Goal: Information Seeking & Learning: Find specific fact

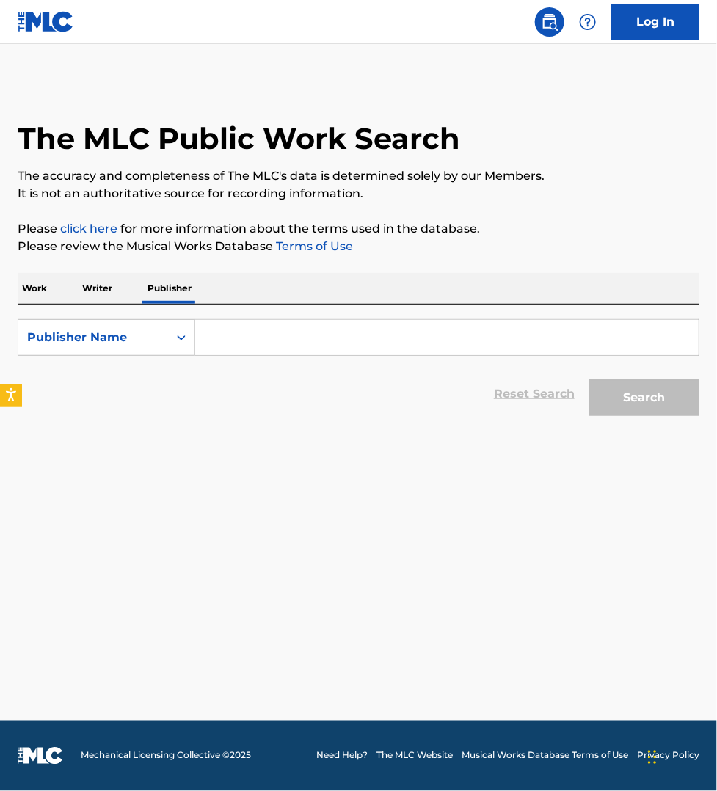
click at [18, 302] on p "Work" at bounding box center [35, 288] width 34 height 31
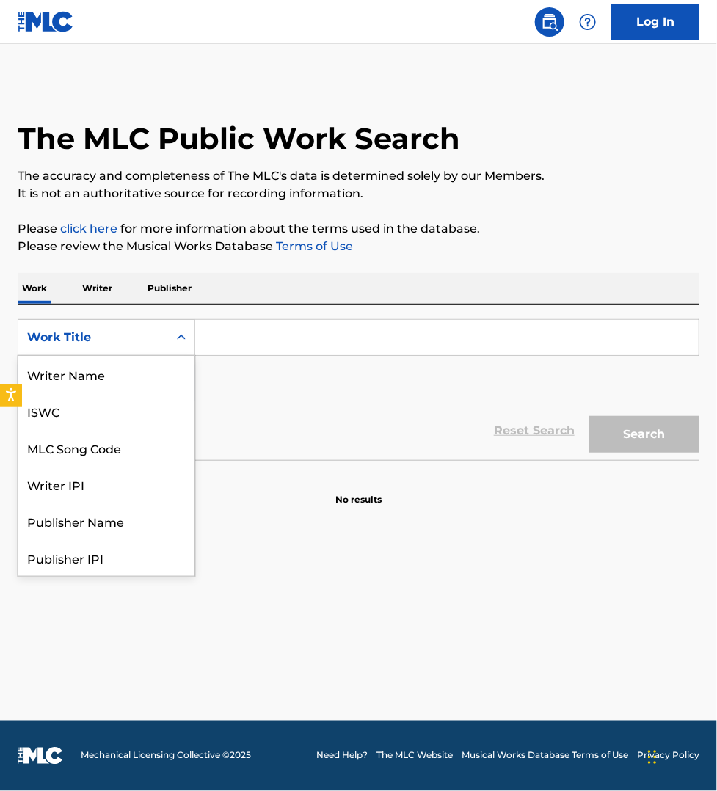
click at [71, 340] on div "Work Title" at bounding box center [93, 338] width 132 height 18
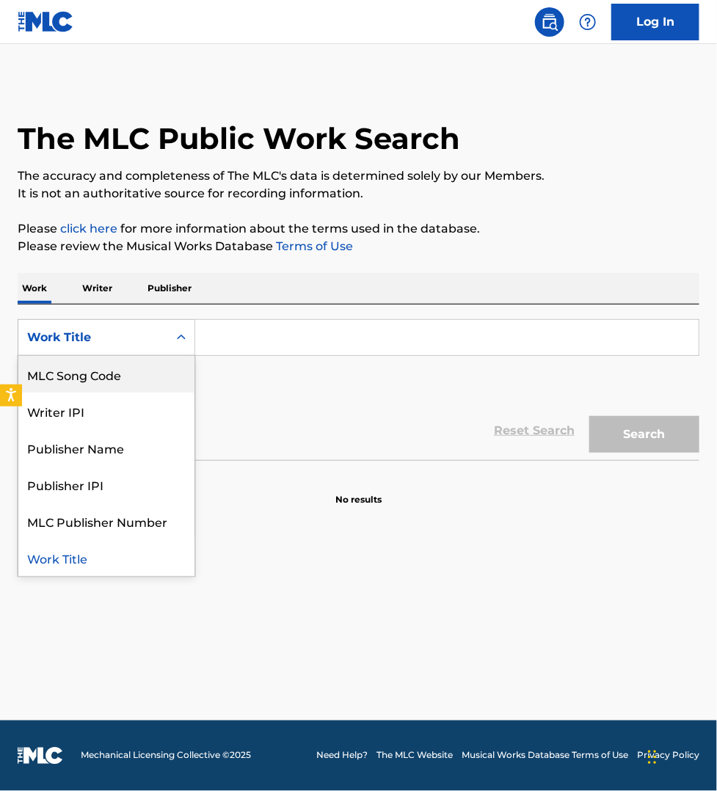
click at [95, 366] on div "MLC Song Code" at bounding box center [106, 374] width 176 height 37
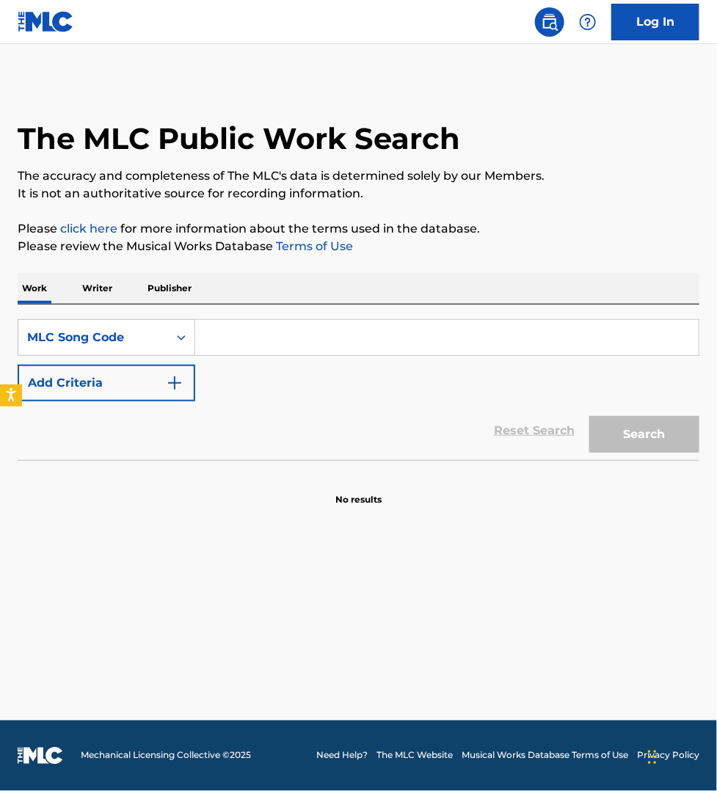
drag, startPoint x: 156, startPoint y: 358, endPoint x: 242, endPoint y: 339, distance: 87.8
click at [242, 339] on input "Search Form" at bounding box center [447, 337] width 504 height 35
paste input "J1514E"
type input "J1514E"
click at [590, 416] on button "Search" at bounding box center [645, 434] width 110 height 37
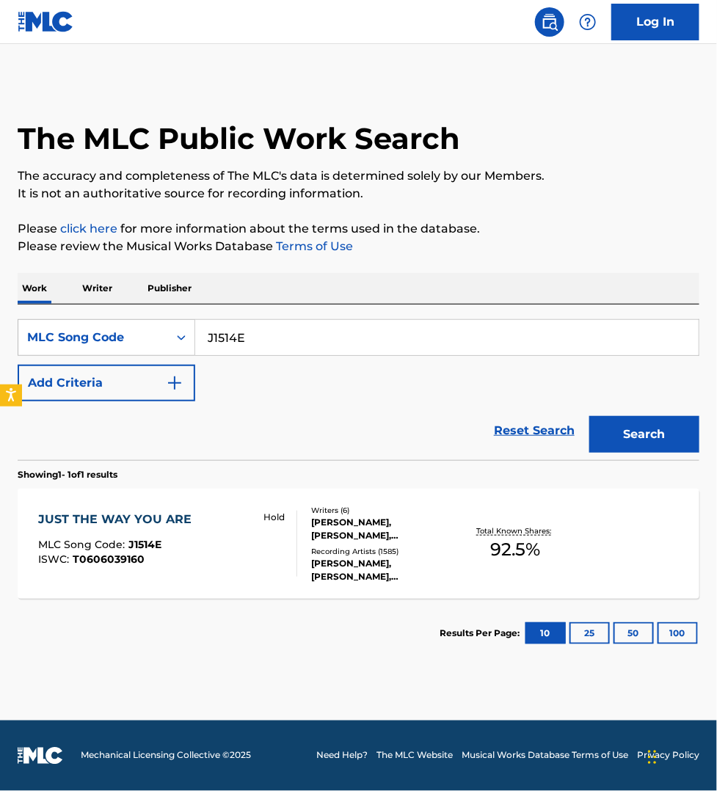
click at [219, 548] on div "JUST THE WAY YOU ARE MLC Song Code : J1514E ISWC : T0606039160 Hold" at bounding box center [167, 544] width 259 height 66
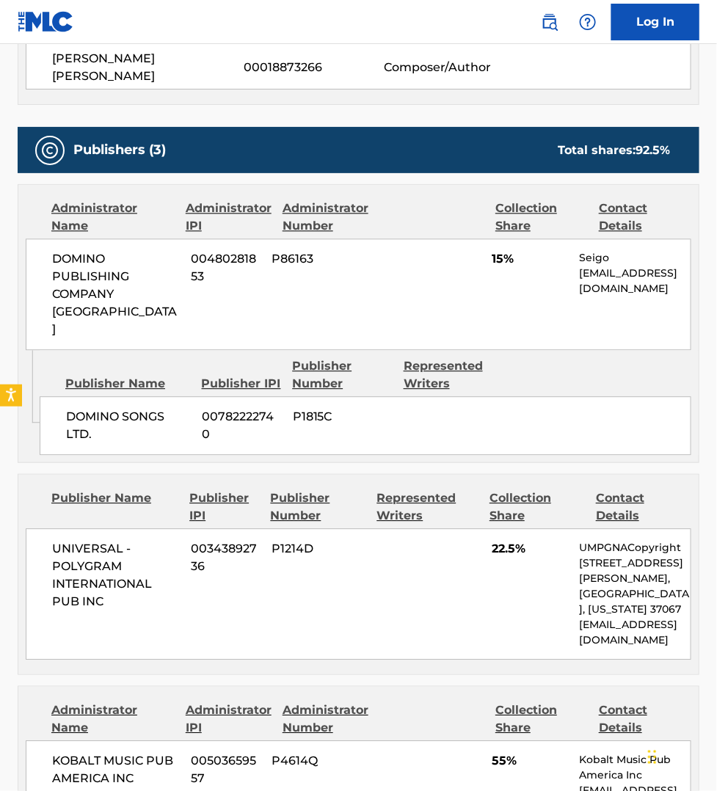
scroll to position [734, 0]
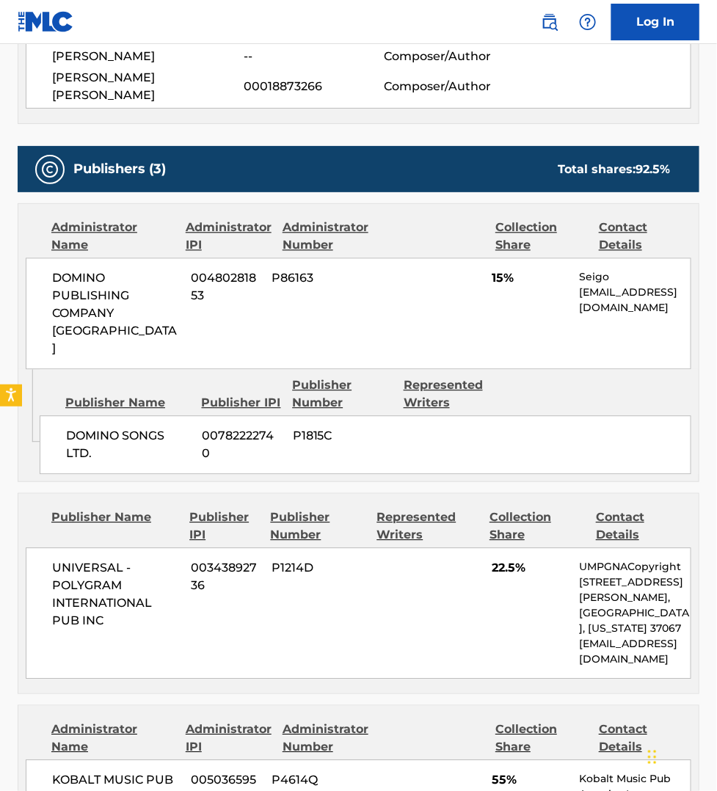
click at [423, 651] on div "Publishers (3) Total shares: 92.5 % Administrator Name Administrator IPI Admini…" at bounding box center [359, 587] width 682 height 882
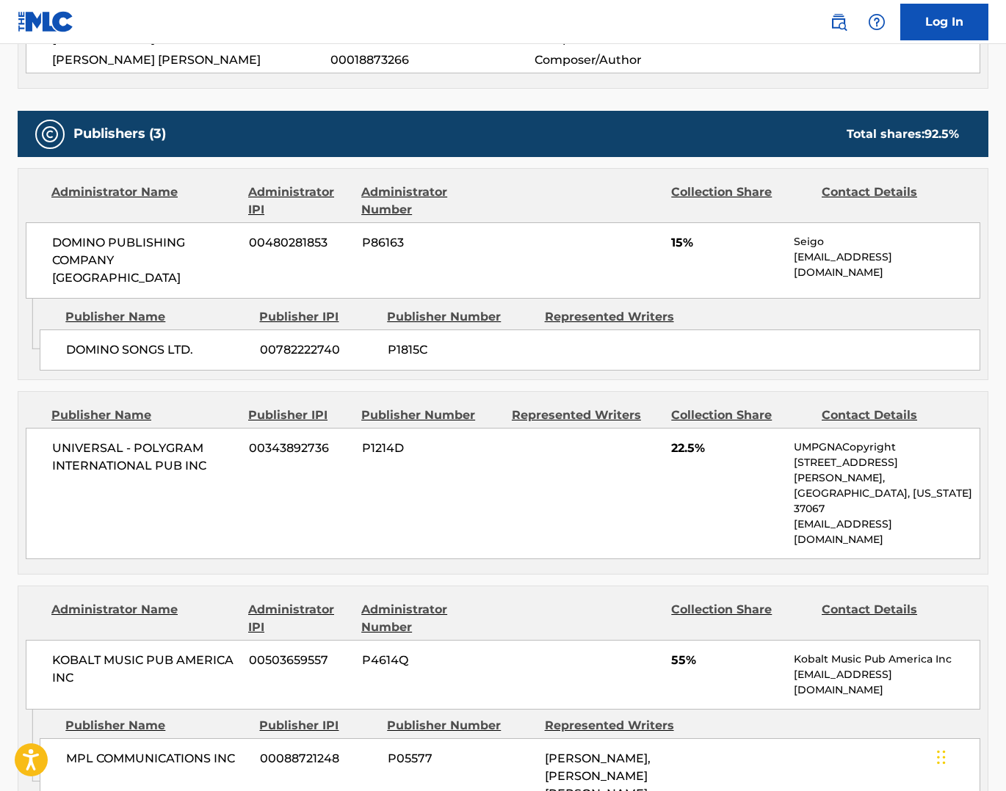
scroll to position [741, 0]
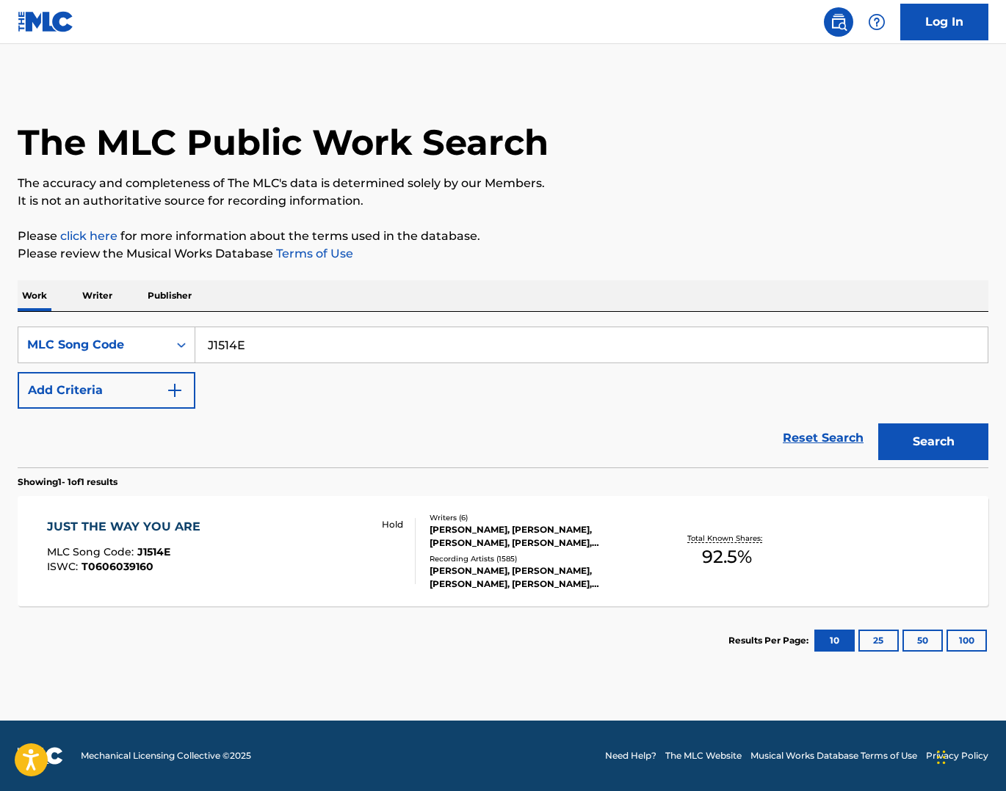
click at [177, 294] on p "Publisher" at bounding box center [169, 295] width 53 height 31
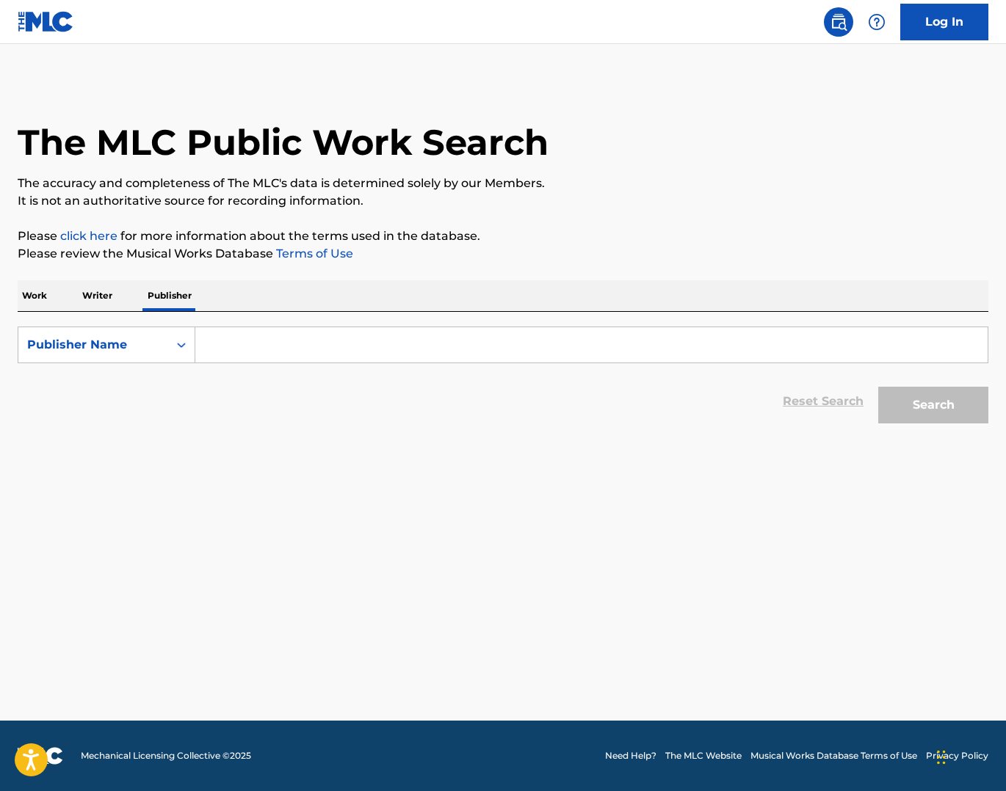
click at [316, 351] on input "Search Form" at bounding box center [591, 344] width 792 height 35
paste input "Motivo Productions S.R.L. Publishing"
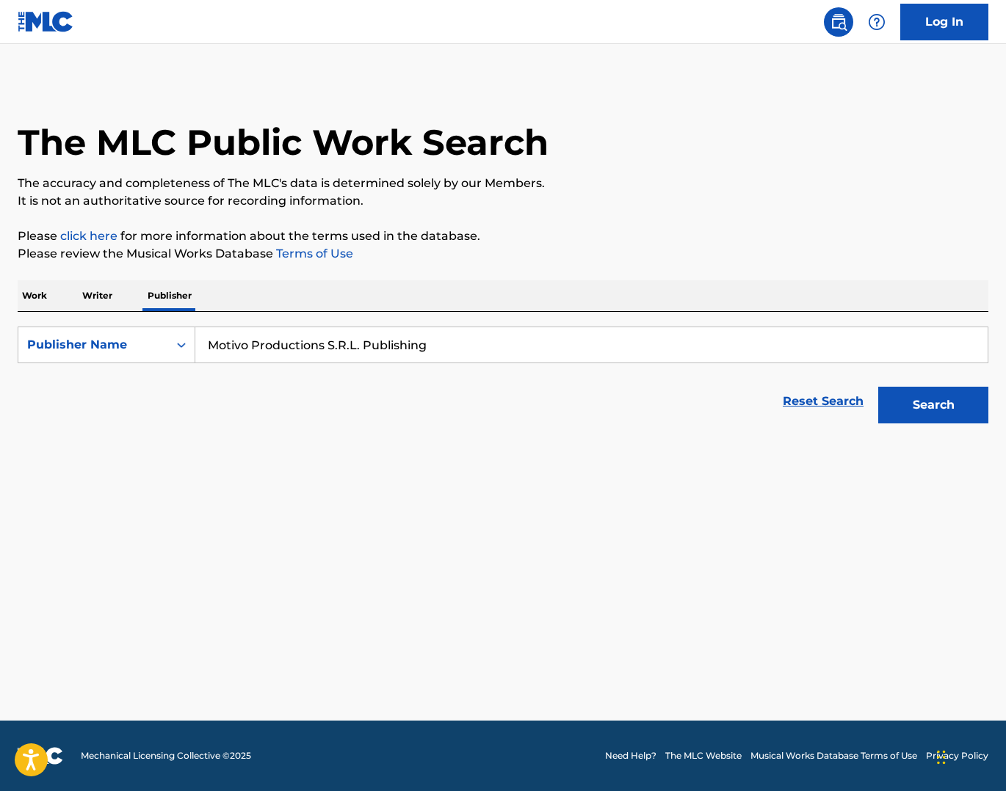
type input "Motivo Productions S.R.L. Publishing"
click at [717, 387] on button "Search" at bounding box center [933, 405] width 110 height 37
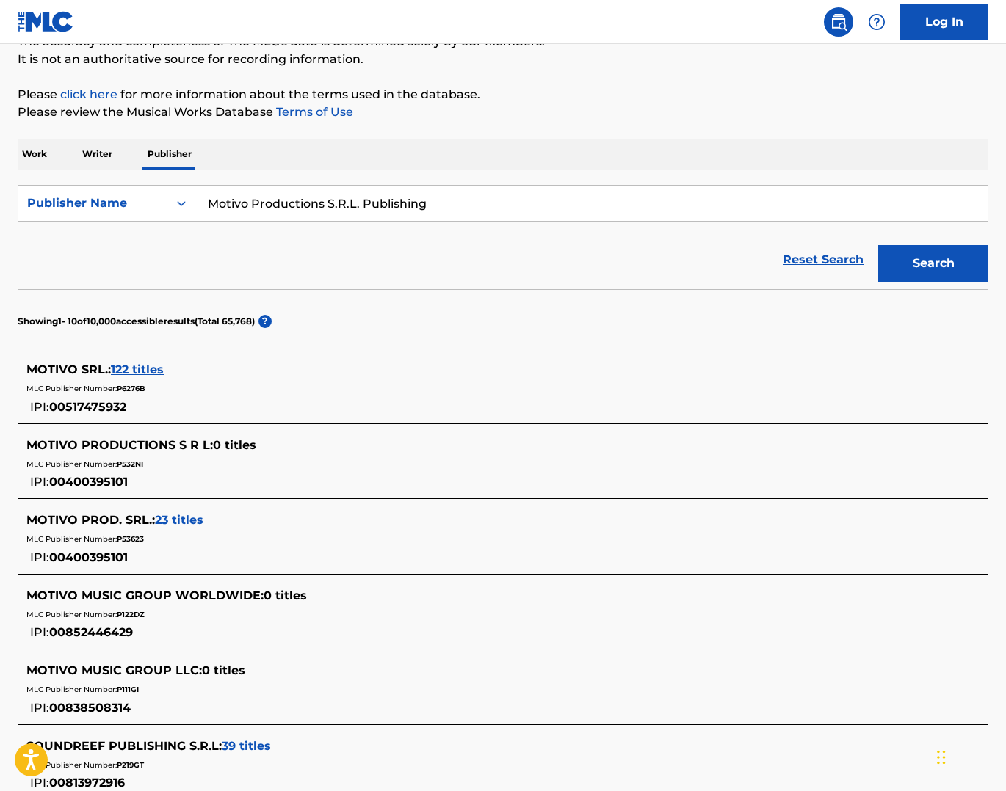
scroll to position [137, 0]
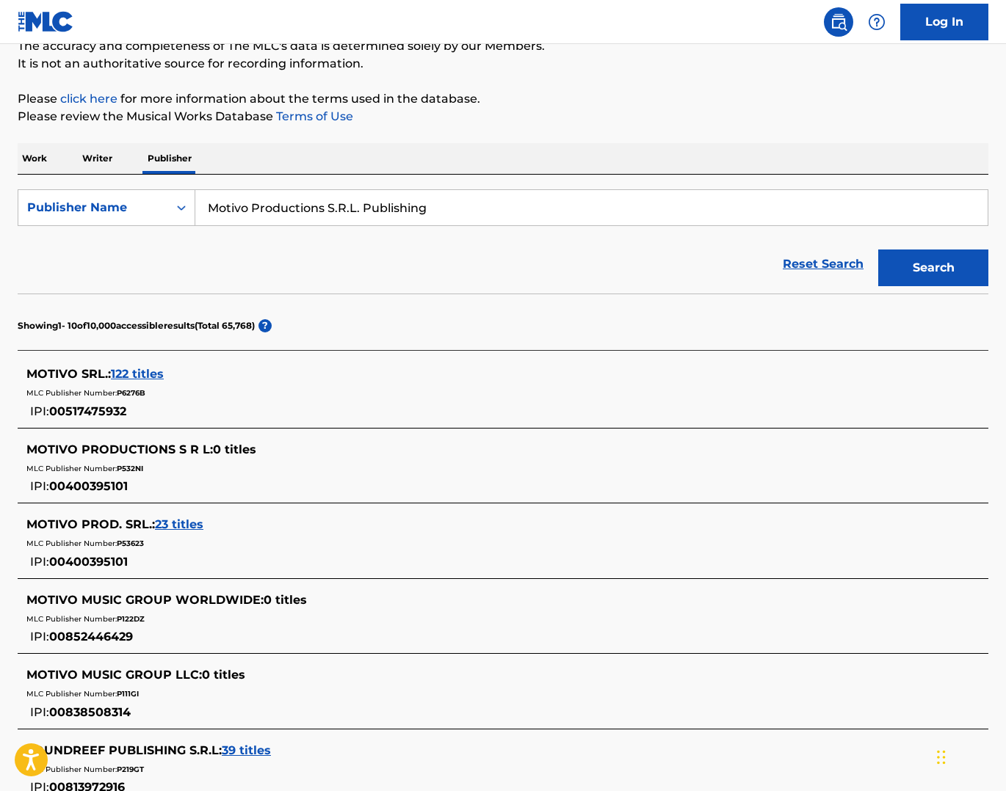
click at [184, 526] on span "23 titles" at bounding box center [179, 525] width 48 height 14
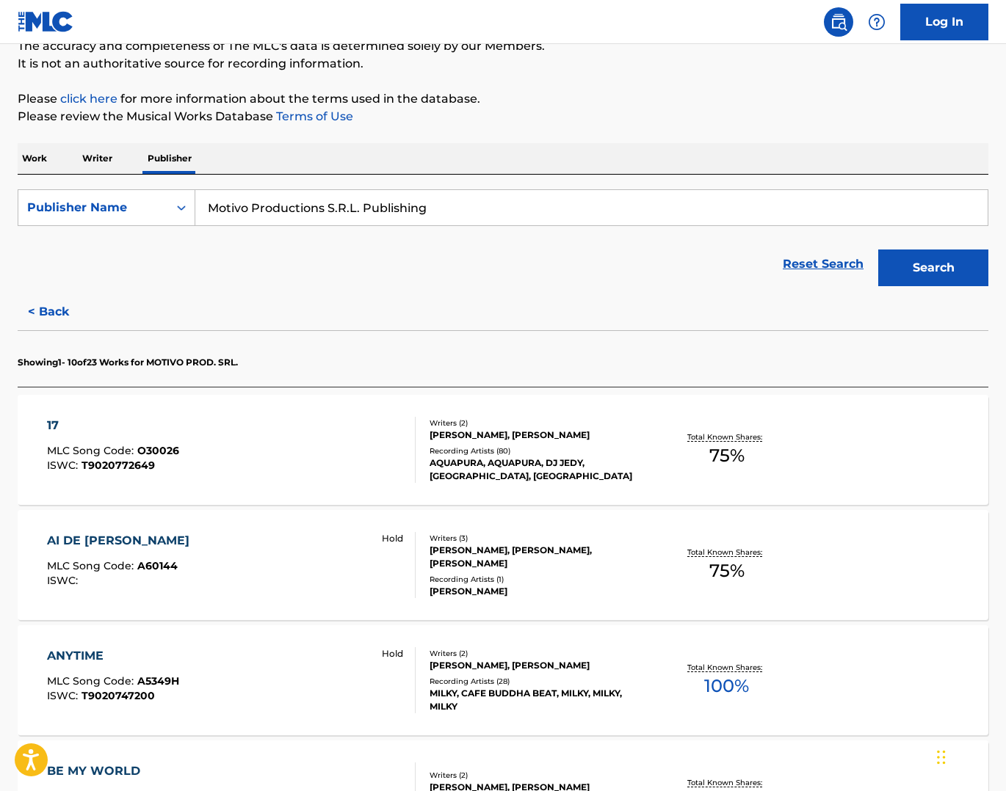
click at [294, 672] on div "ANYTIME MLC Song Code : A5349H ISWC : T9020747200 Hold" at bounding box center [231, 681] width 369 height 66
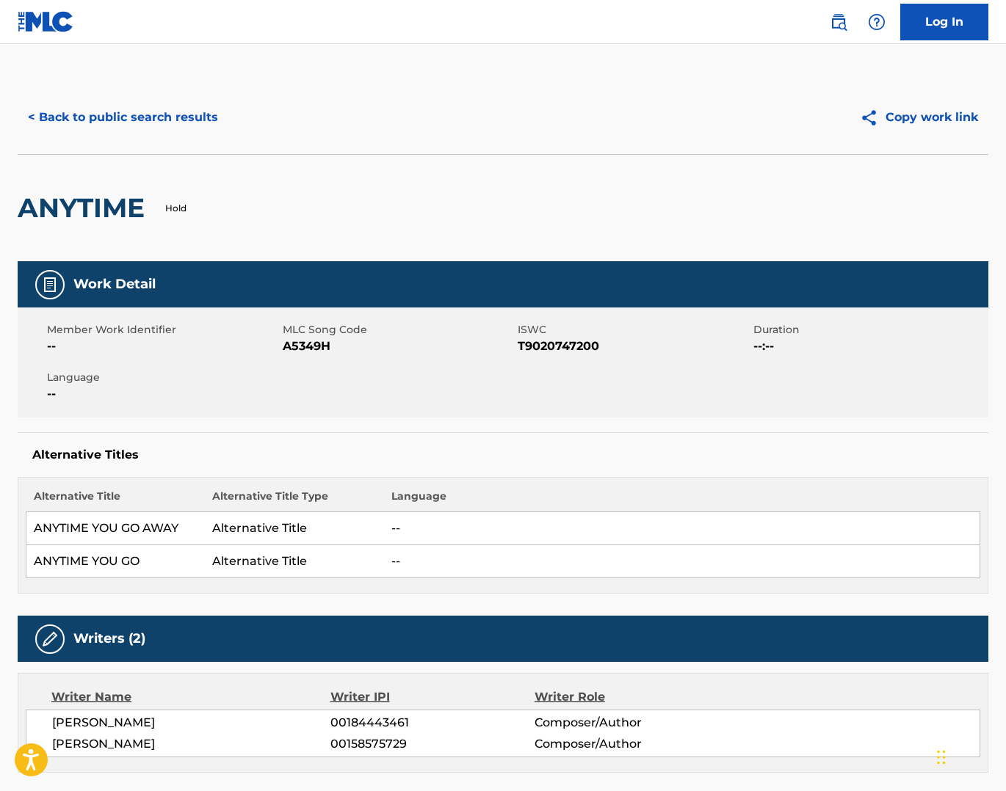
click at [159, 112] on button "< Back to public search results" at bounding box center [123, 117] width 211 height 37
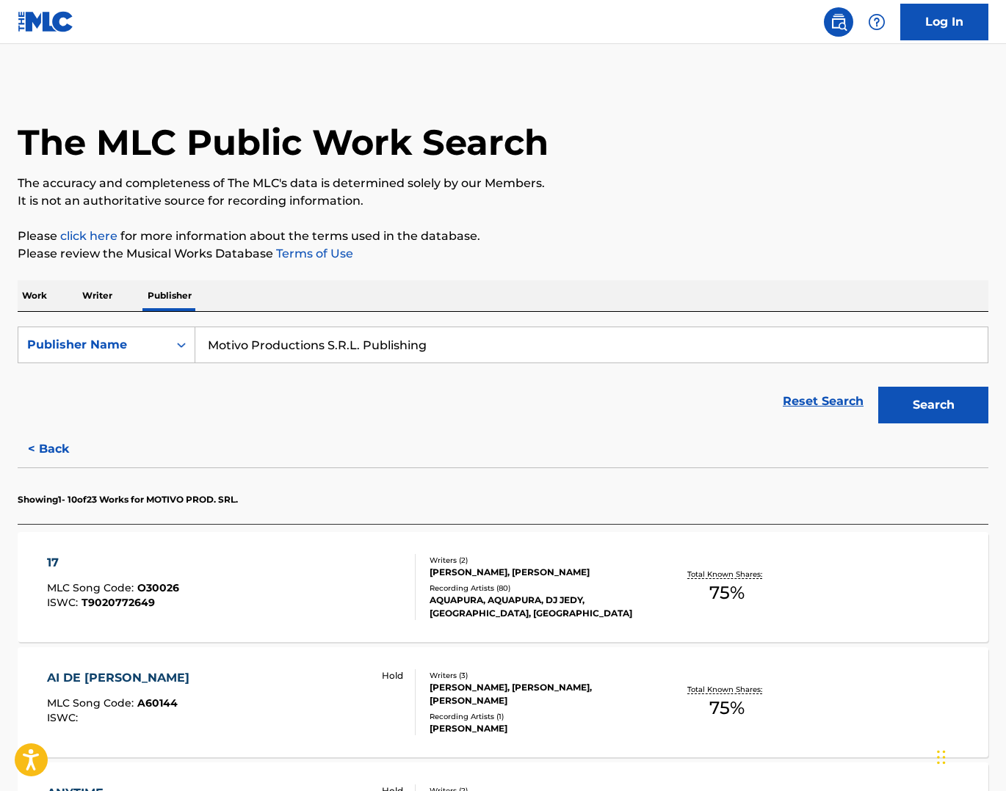
click at [35, 298] on p "Work" at bounding box center [35, 295] width 34 height 31
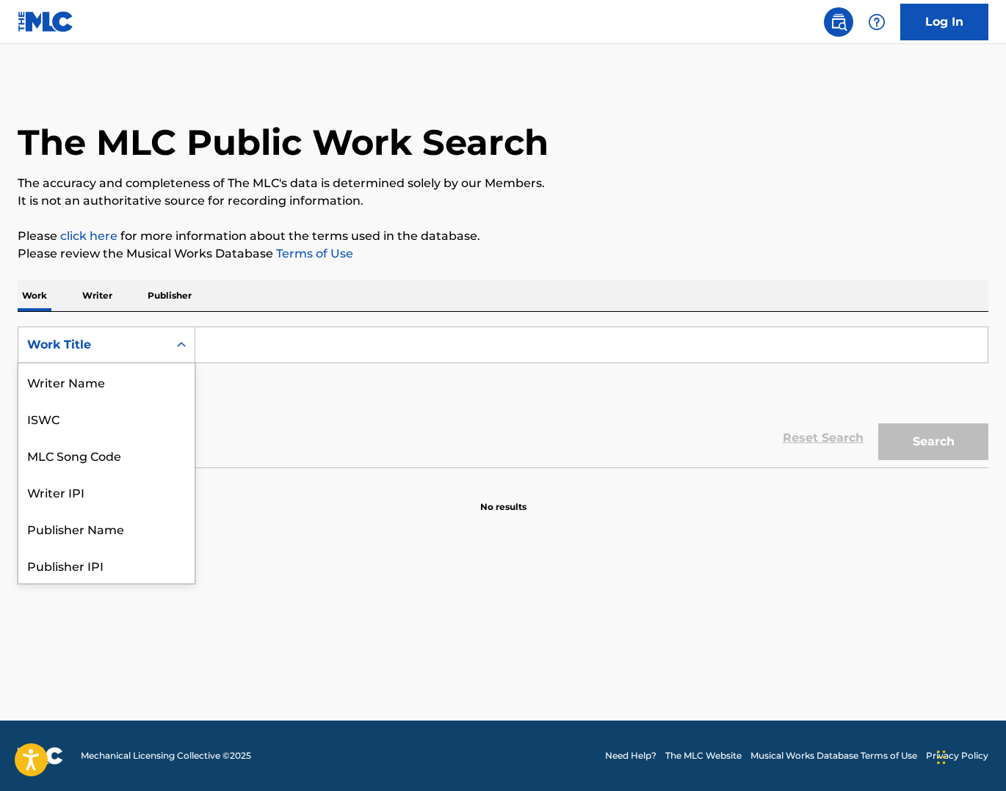
click at [98, 343] on div "Work Title" at bounding box center [93, 345] width 132 height 18
click at [108, 373] on div "MLC Song Code" at bounding box center [106, 381] width 176 height 37
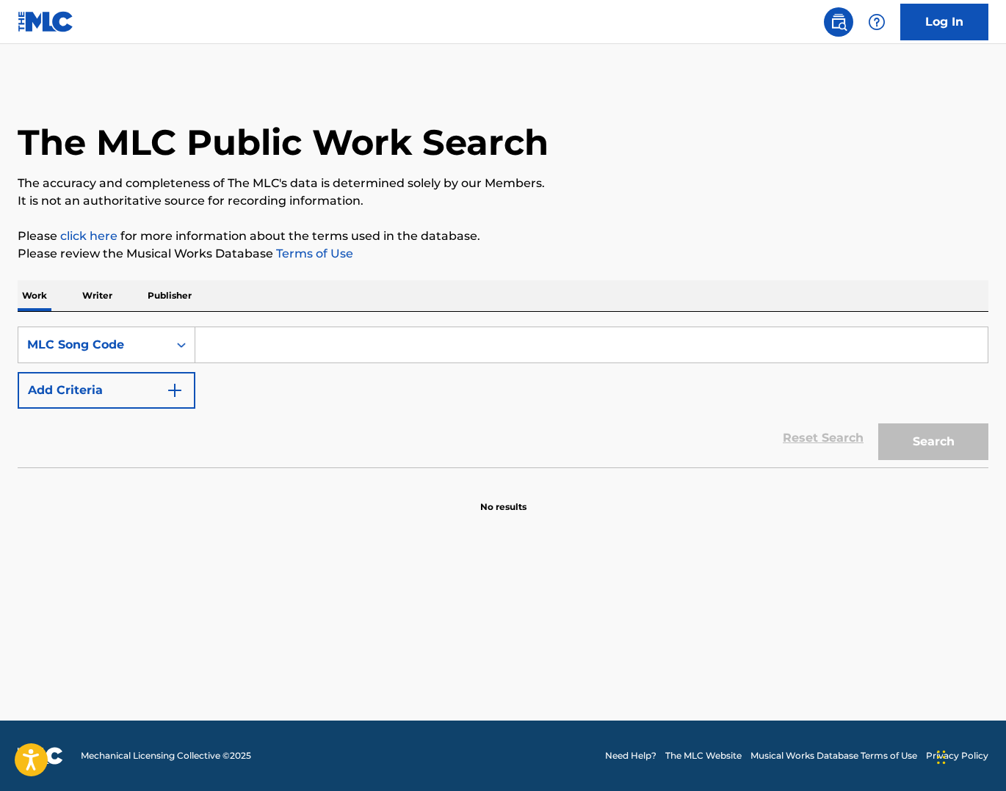
click at [543, 349] on input "Search Form" at bounding box center [591, 344] width 792 height 35
paste input "J1514E"
type input "J1514E"
click at [717, 424] on button "Search" at bounding box center [933, 442] width 110 height 37
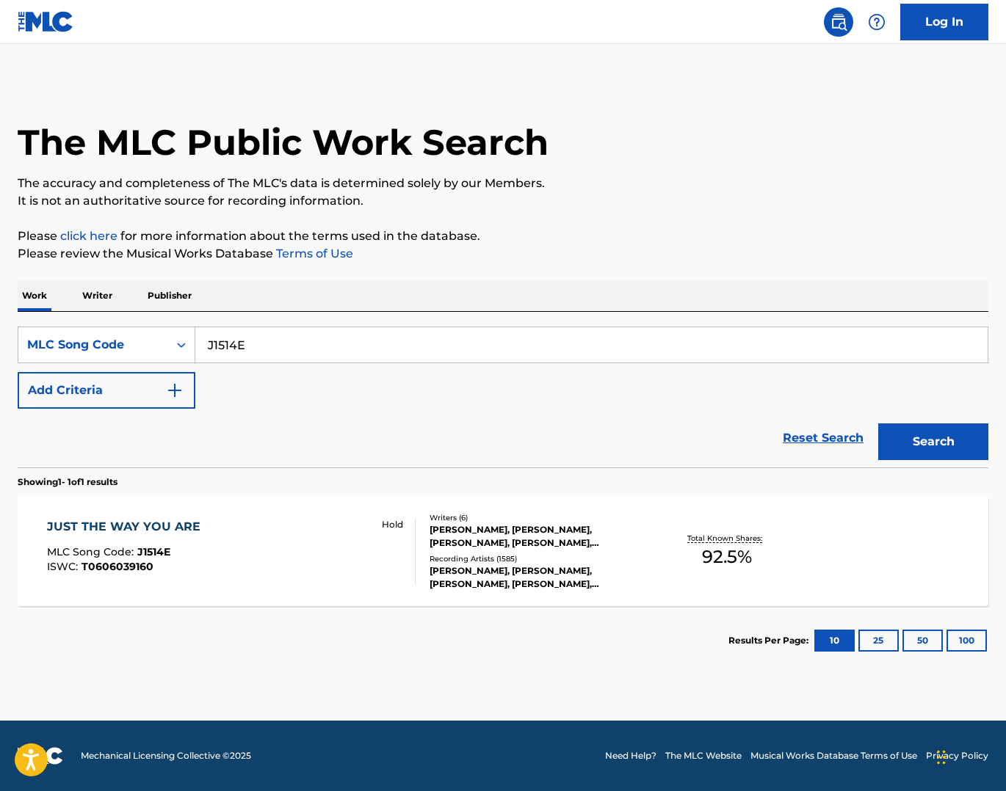
click at [352, 545] on div "JUST THE WAY YOU ARE MLC Song Code : J1514E ISWC : T0606039160 Hold" at bounding box center [231, 551] width 369 height 66
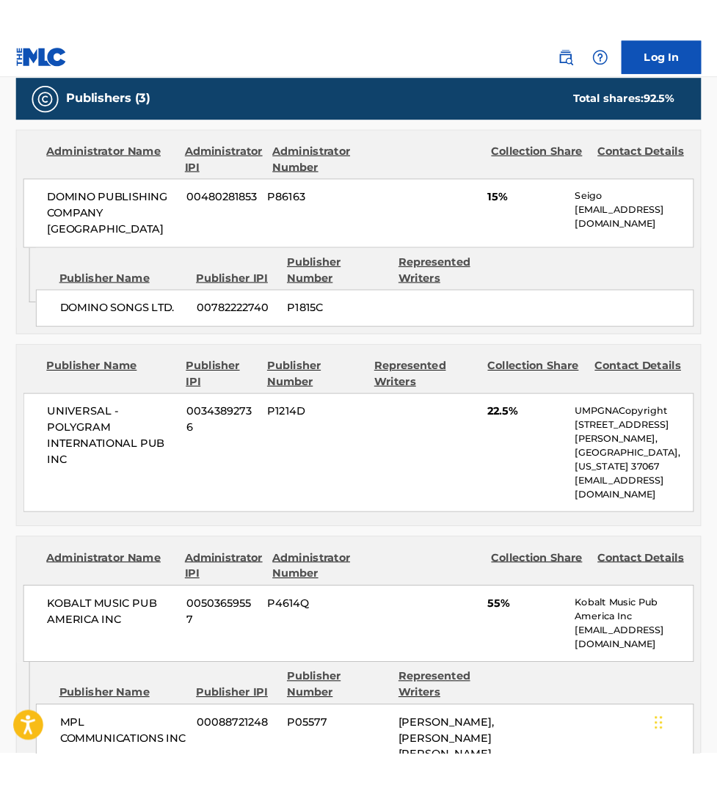
scroll to position [819, 0]
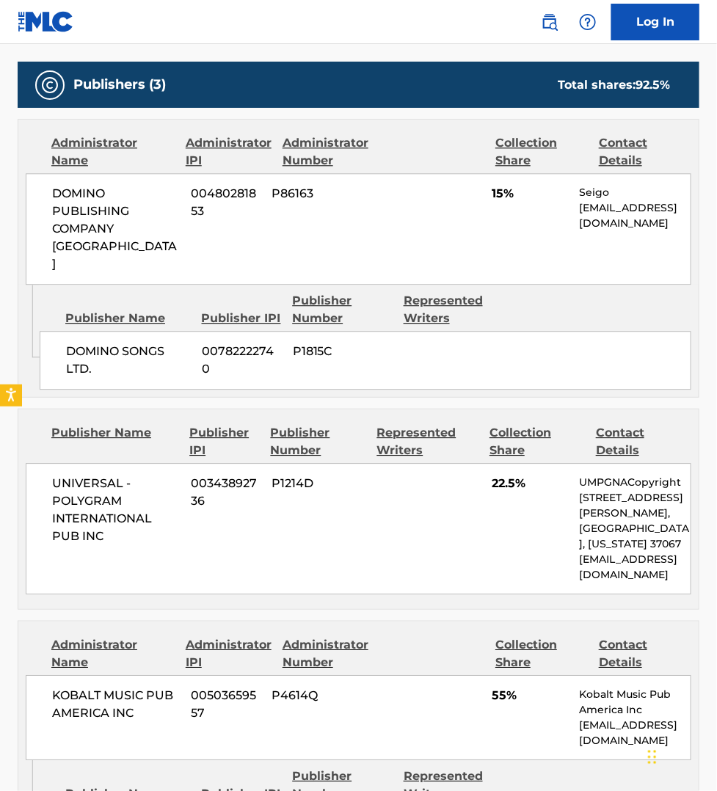
click at [1, 424] on div "< Back to public search results Copy work link JUST THE WAY YOU ARE Hold Work D…" at bounding box center [358, 384] width 717 height 2245
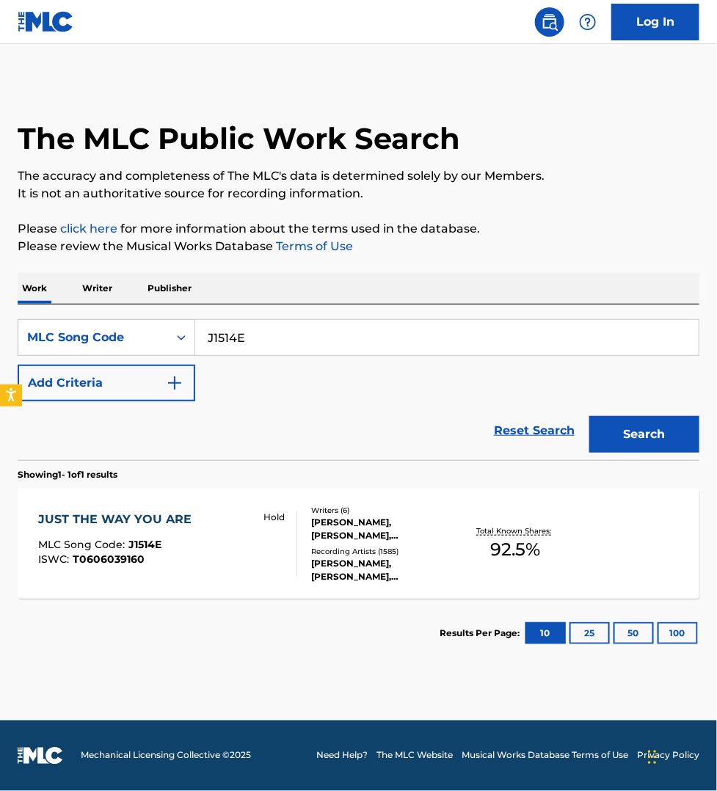
click at [264, 331] on input "J1514E" at bounding box center [447, 337] width 504 height 35
paste input "S62P4Y"
type input "S62P4Y"
click at [590, 416] on button "Search" at bounding box center [645, 434] width 110 height 37
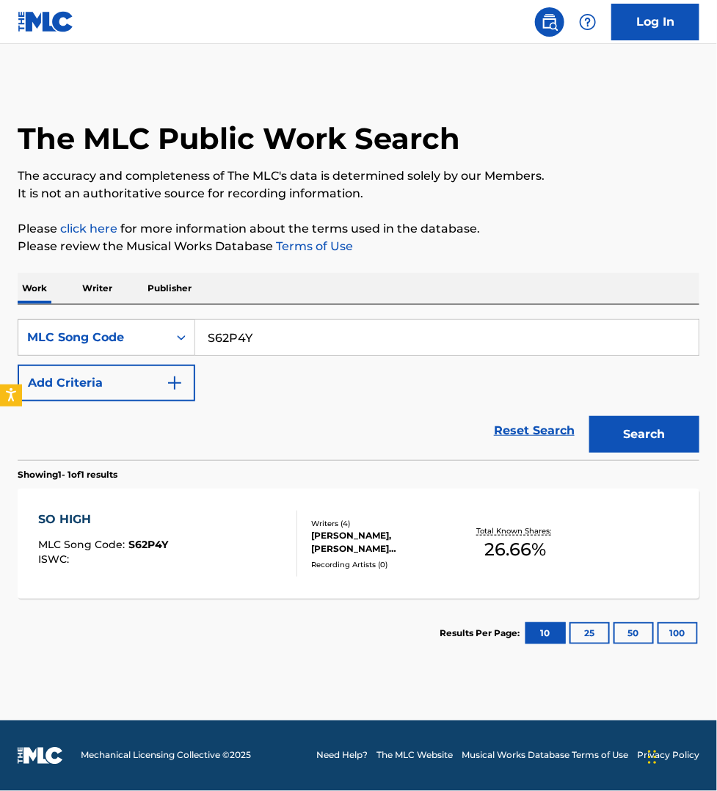
click at [255, 543] on div "SO HIGH MLC Song Code : S62P4Y ISWC :" at bounding box center [167, 544] width 259 height 66
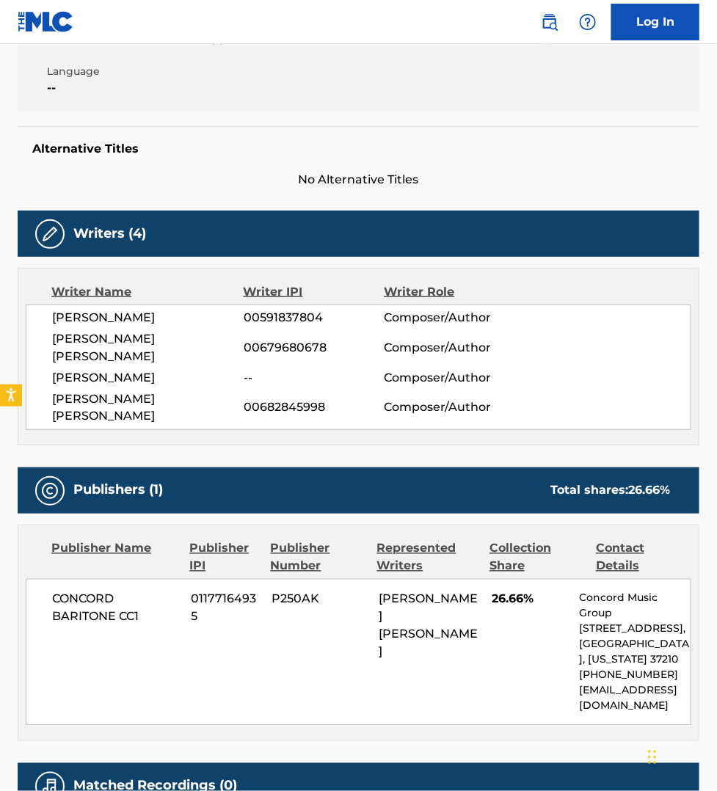
scroll to position [321, 0]
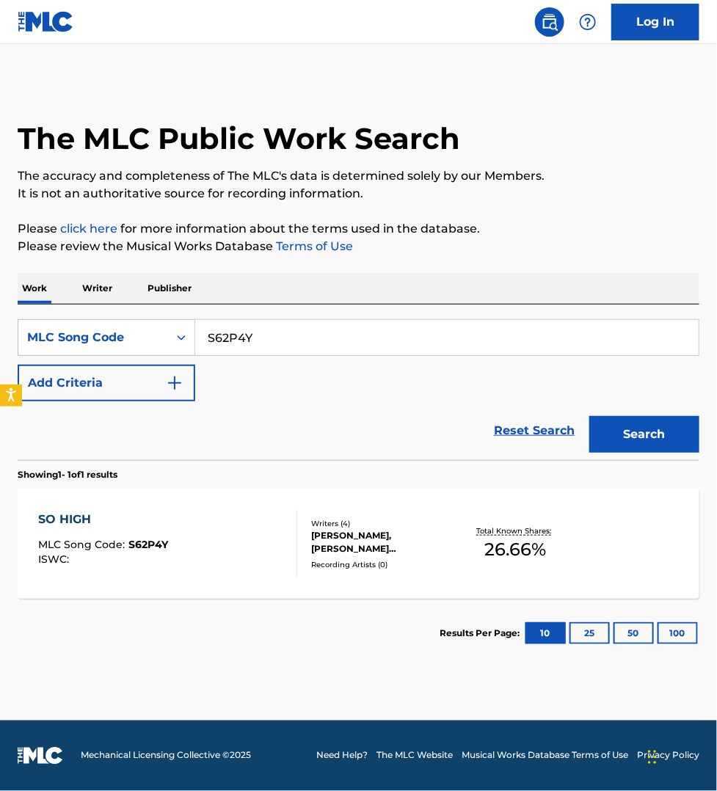
click at [263, 339] on input "S62P4Y" at bounding box center [447, 337] width 504 height 35
paste input "BA7NA9"
type input "BA7NA9"
click at [590, 416] on button "Search" at bounding box center [645, 434] width 110 height 37
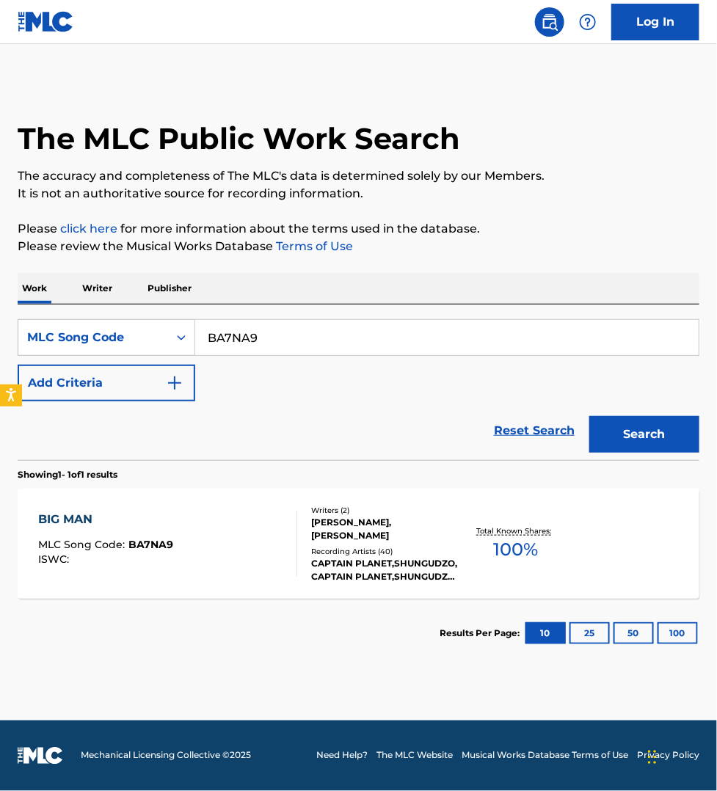
click at [257, 549] on div "BIG MAN MLC Song Code : BA7NA9 ISWC :" at bounding box center [167, 544] width 259 height 66
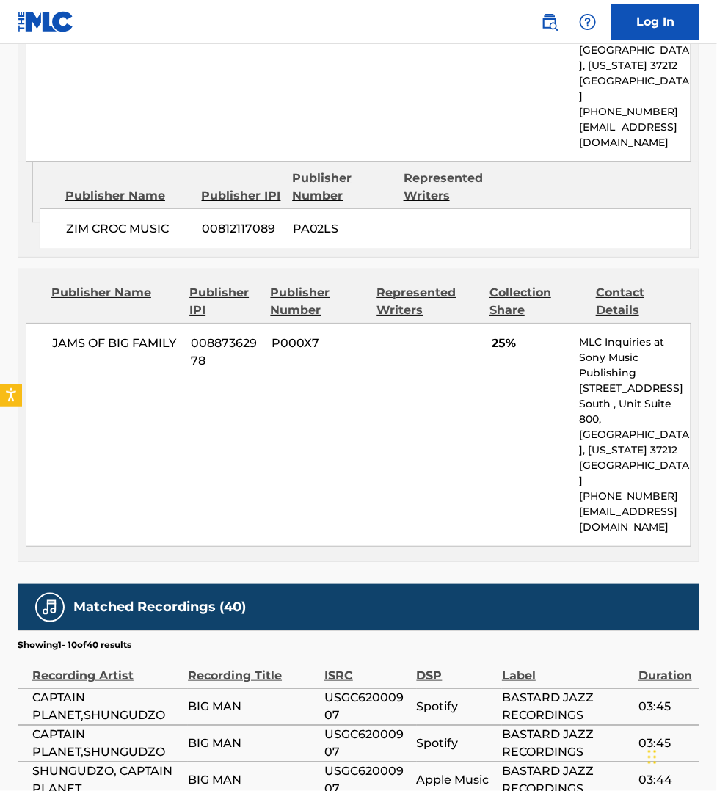
scroll to position [1285, 0]
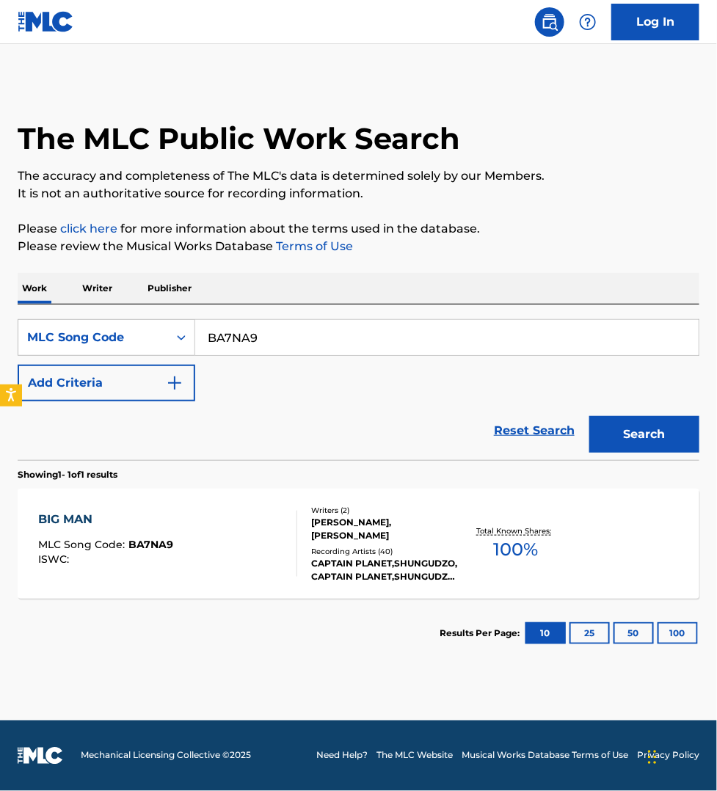
click at [269, 343] on input "BA7NA9" at bounding box center [447, 337] width 504 height 35
paste input "C11734"
type input "C11734"
click at [590, 416] on button "Search" at bounding box center [645, 434] width 110 height 37
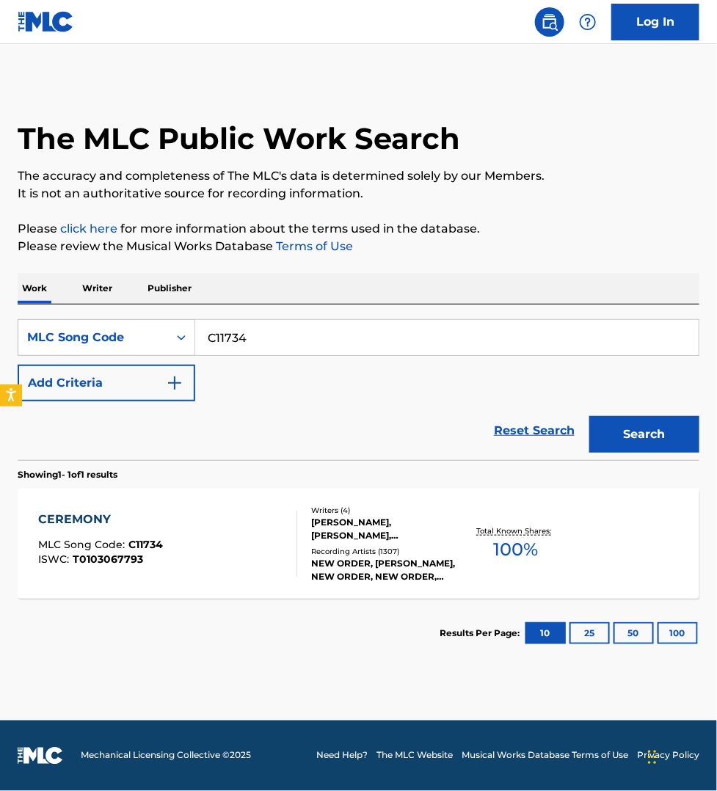
click at [218, 545] on div "CEREMONY MLC Song Code : C11734 ISWC : T0103067793" at bounding box center [167, 544] width 259 height 66
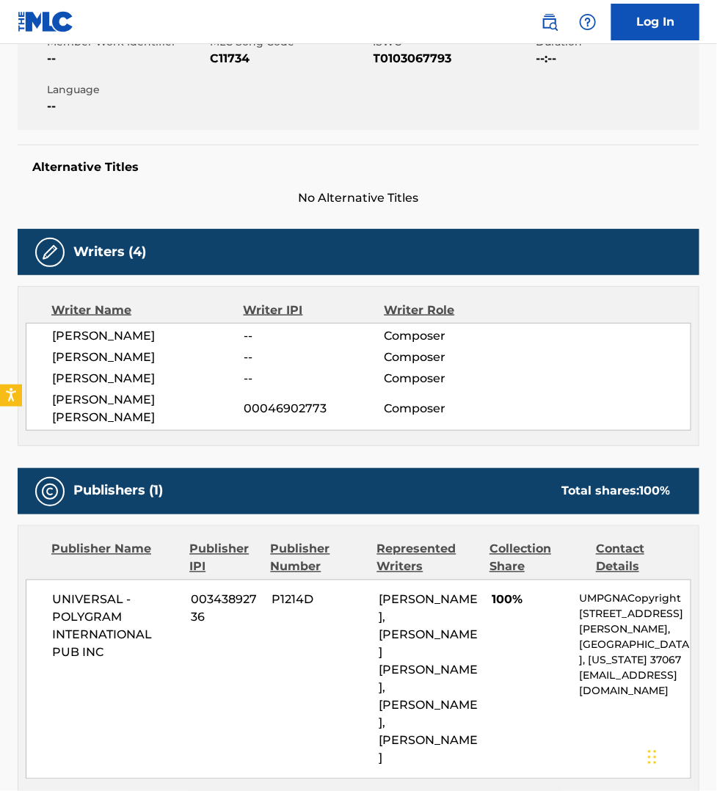
scroll to position [275, 0]
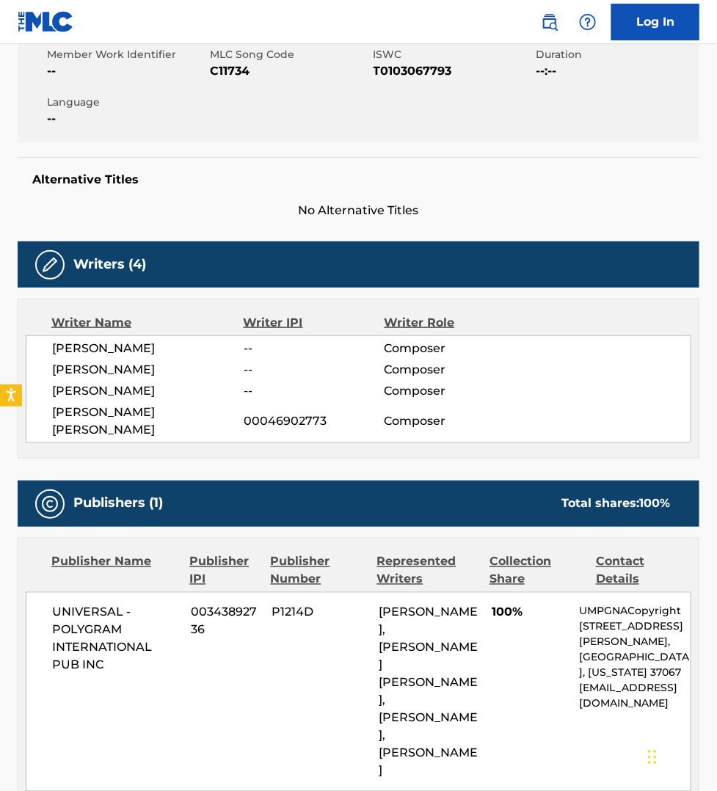
click at [235, 68] on span "C11734" at bounding box center [289, 71] width 159 height 18
copy span "C11734"
click at [180, 760] on div "Publisher Name Publisher IPI Publisher Number Represented Writers Collection Sh…" at bounding box center [358, 673] width 681 height 268
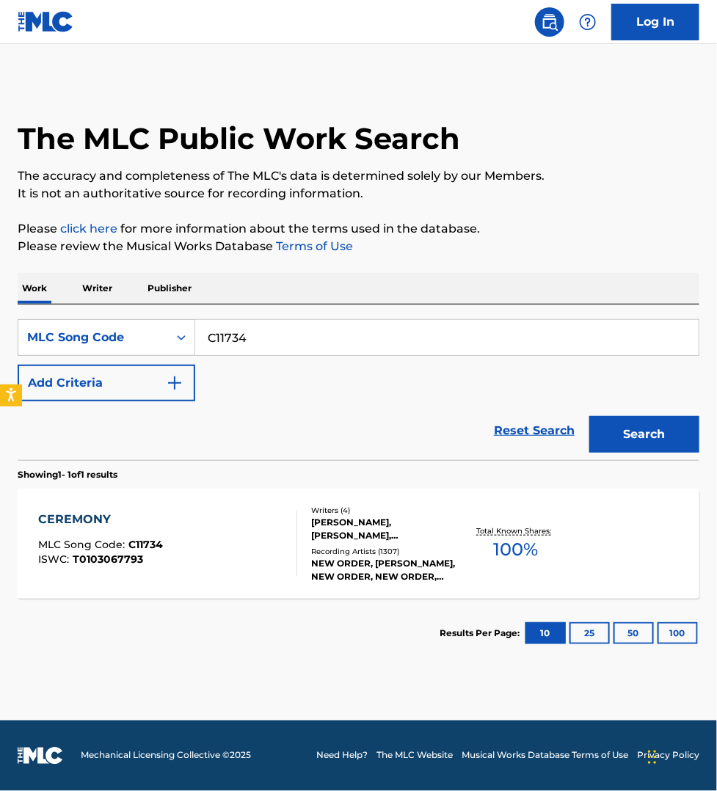
click at [264, 335] on input "C11734" at bounding box center [447, 337] width 504 height 35
paste input "MN8AWK"
type input "MN8AWK"
click at [590, 416] on button "Search" at bounding box center [645, 434] width 110 height 37
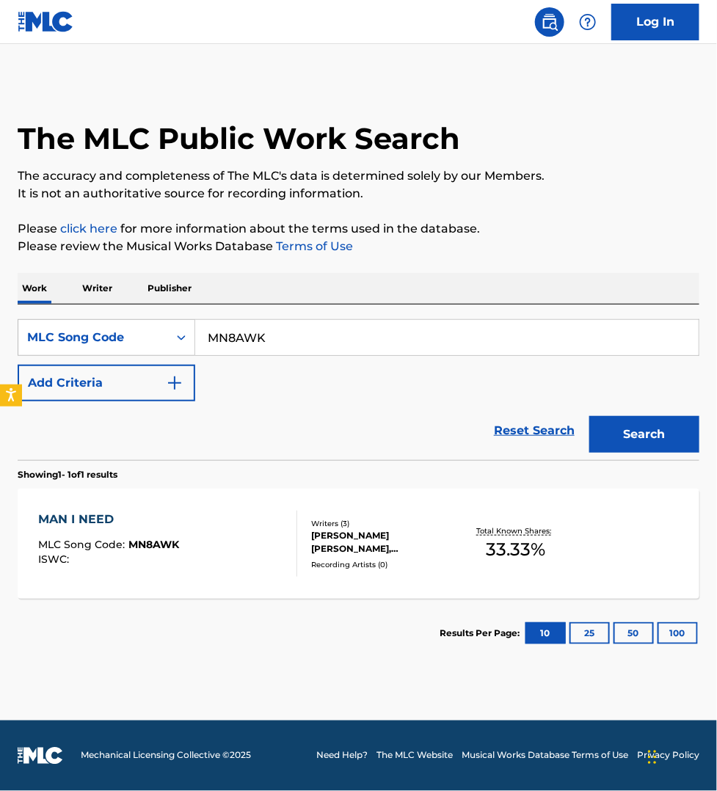
click at [242, 551] on div "MAN I NEED MLC Song Code : MN8AWK ISWC :" at bounding box center [167, 544] width 259 height 66
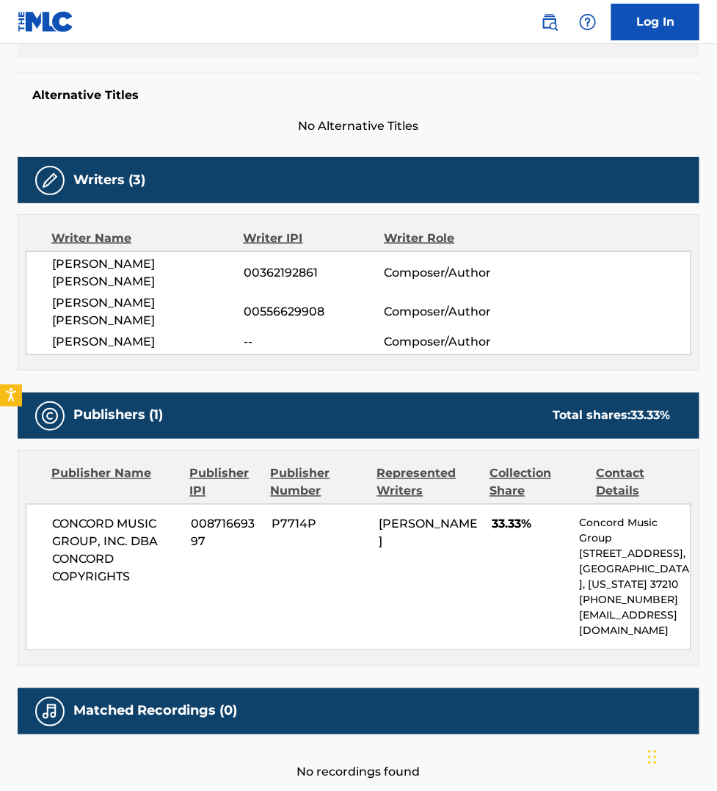
scroll to position [367, 0]
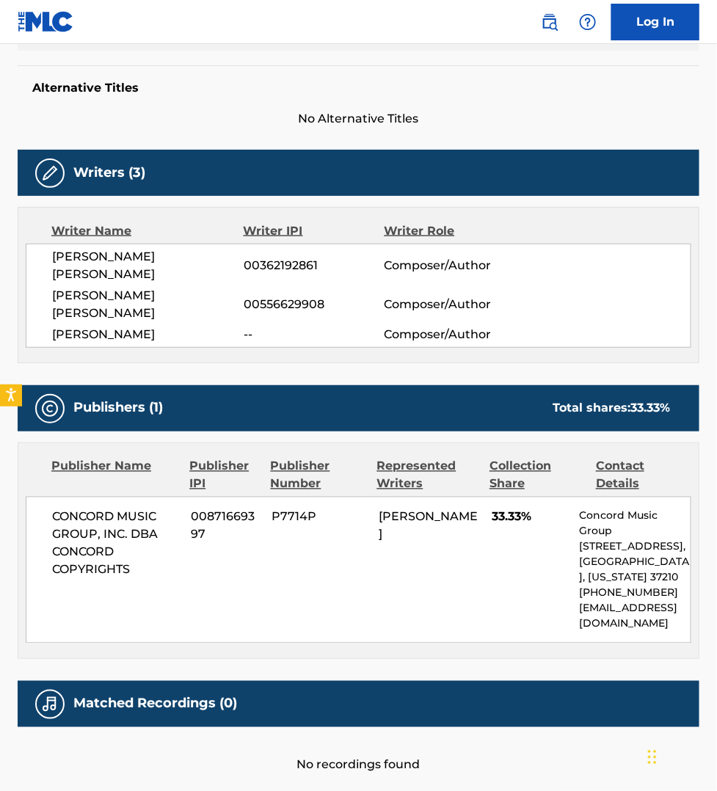
click at [608, 728] on div "No recordings found" at bounding box center [359, 751] width 682 height 47
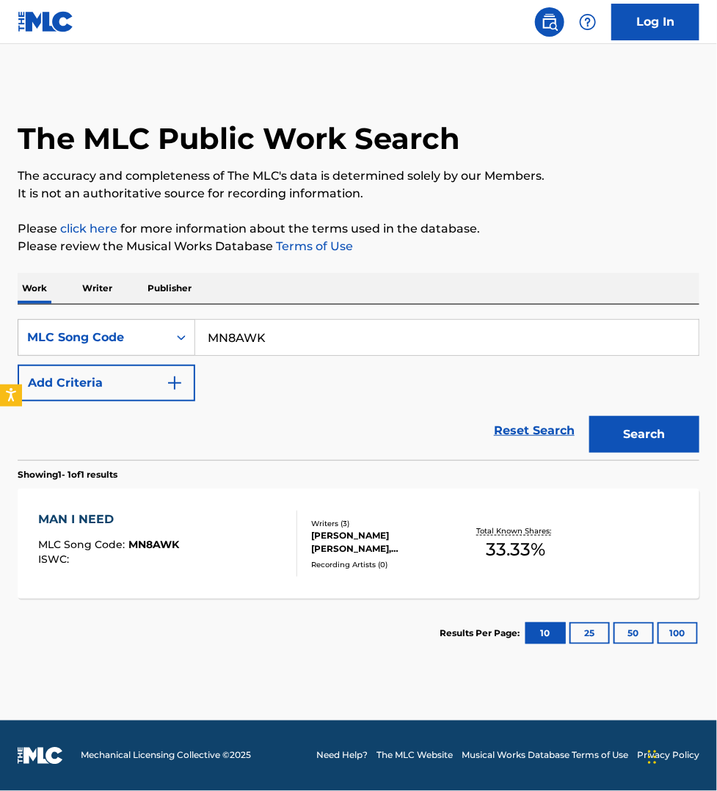
click at [288, 343] on input "MN8AWK" at bounding box center [447, 337] width 504 height 35
paste input "I34913"
type input "I34913"
click at [590, 416] on button "Search" at bounding box center [645, 434] width 110 height 37
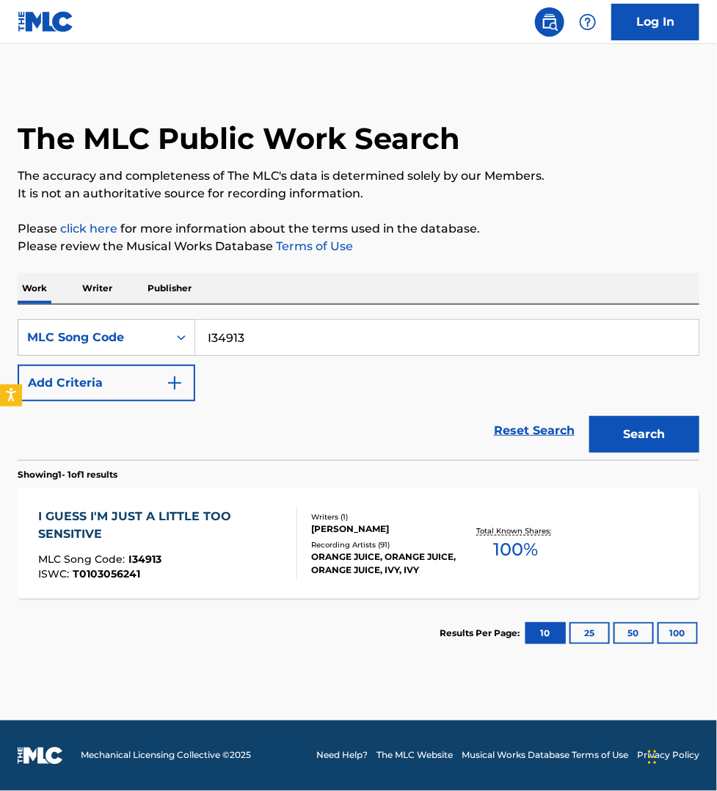
click at [274, 548] on div "I GUESS I'M JUST A LITTLE TOO SENSITIVE MLC Song Code : I34913 ISWC : T01030562…" at bounding box center [161, 544] width 247 height 72
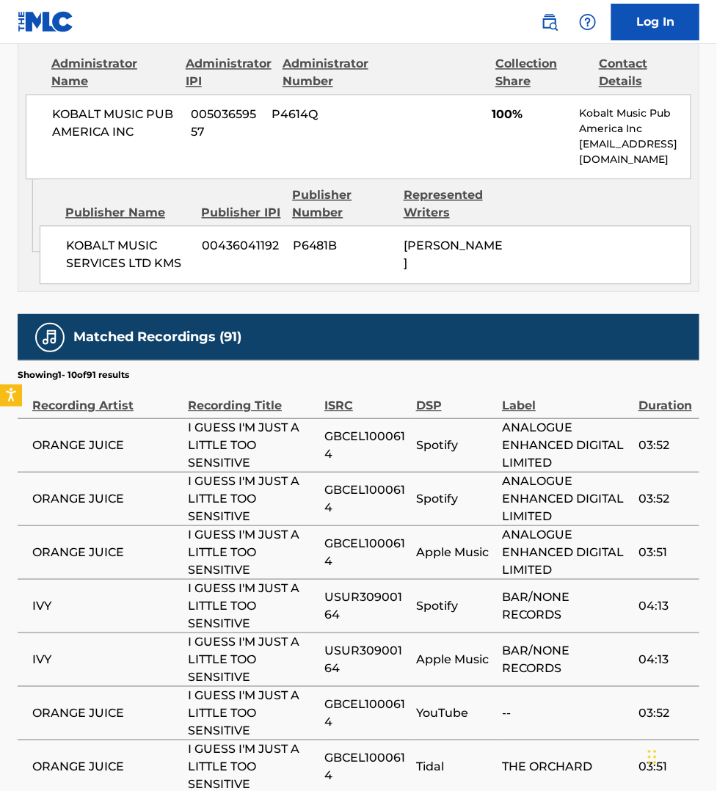
scroll to position [757, 0]
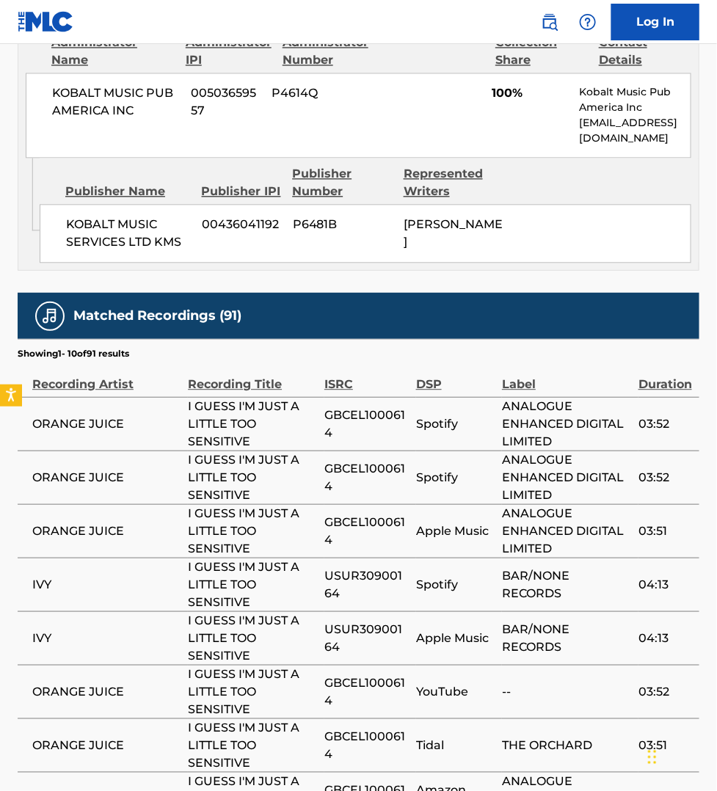
click at [595, 701] on span "--" at bounding box center [566, 692] width 129 height 18
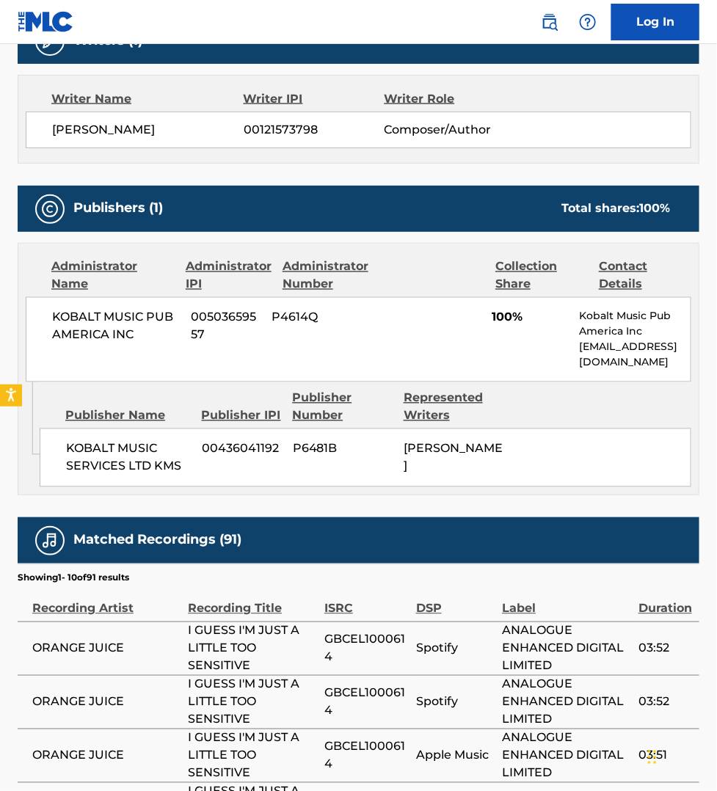
scroll to position [459, 0]
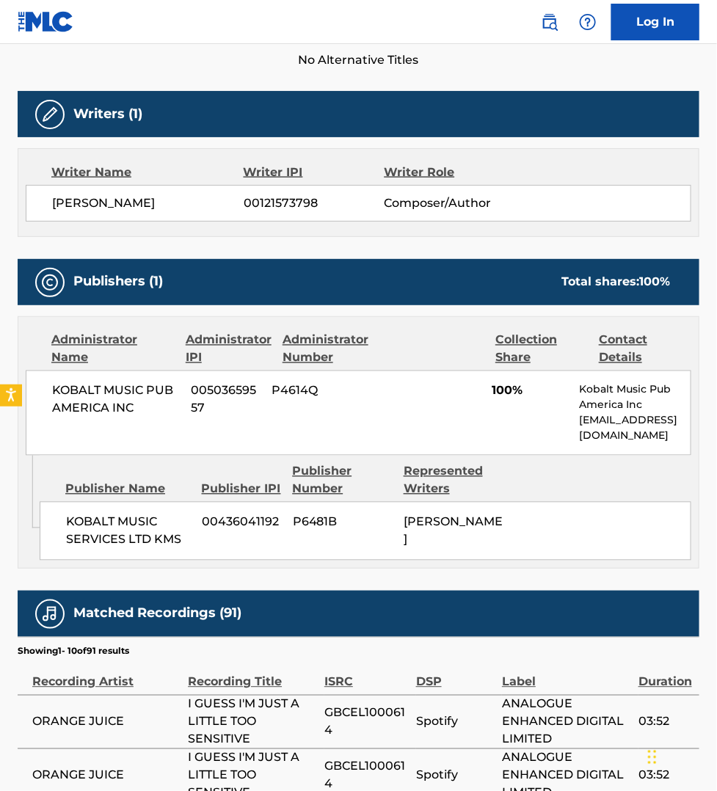
click at [19, 722] on td "ORANGE JUICE" at bounding box center [103, 722] width 170 height 54
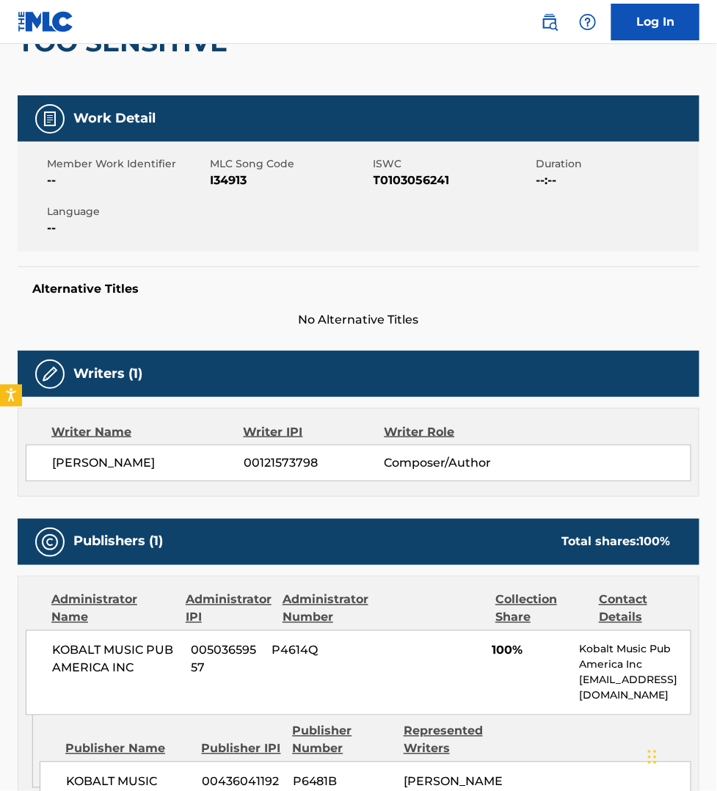
scroll to position [160, 0]
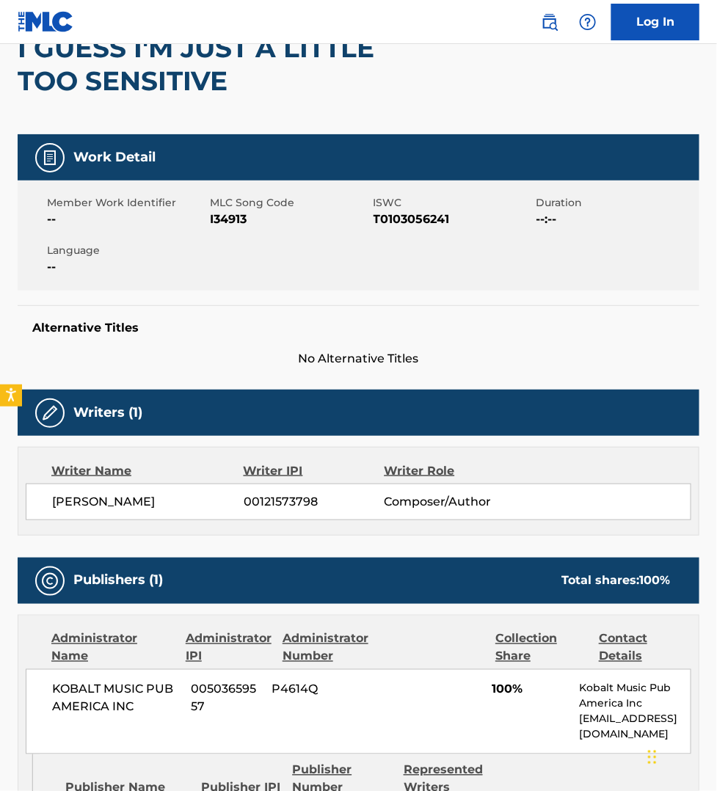
click at [225, 215] on span "I34913" at bounding box center [289, 220] width 159 height 18
copy span "I34913"
click at [532, 706] on div "KOBALT MUSIC PUB AMERICA INC 00503659557 P4614Q 100% Kobalt Music Pub America I…" at bounding box center [359, 712] width 666 height 85
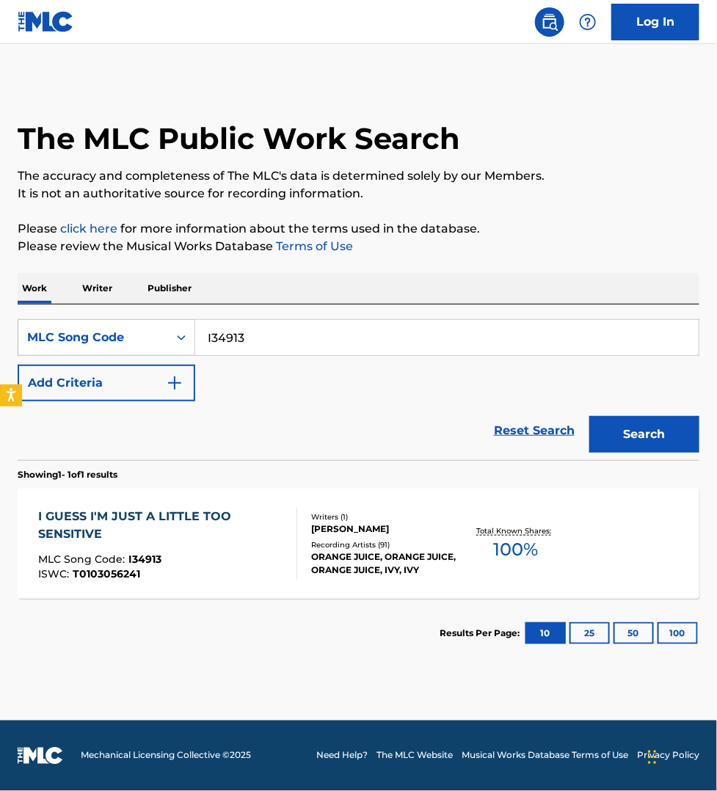
click at [241, 332] on input "I34913" at bounding box center [447, 337] width 504 height 35
paste input "S66WGS"
type input "S66WGS"
click at [590, 416] on button "Search" at bounding box center [645, 434] width 110 height 37
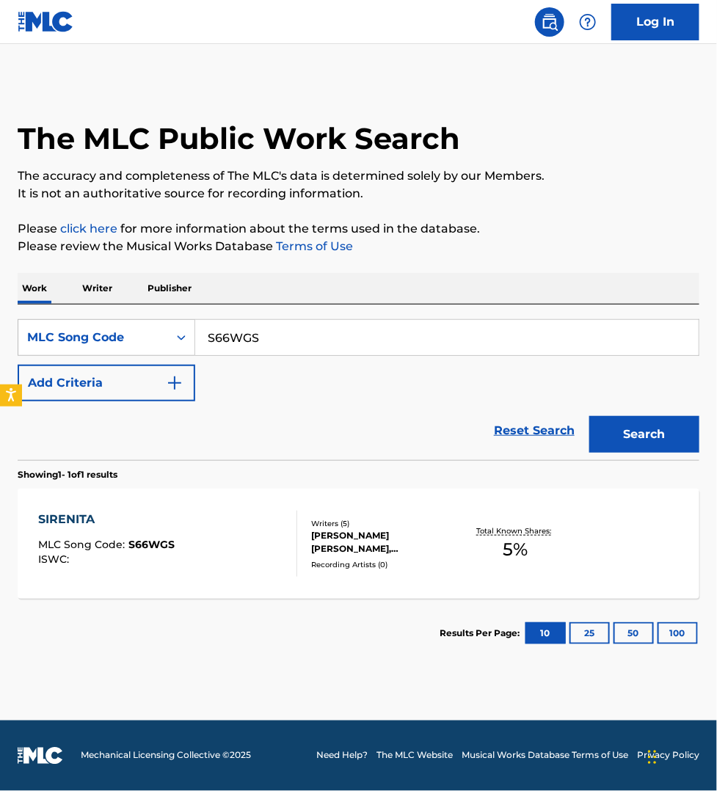
click at [237, 545] on div "SIRENITA MLC Song Code : S66WGS ISWC :" at bounding box center [167, 544] width 259 height 66
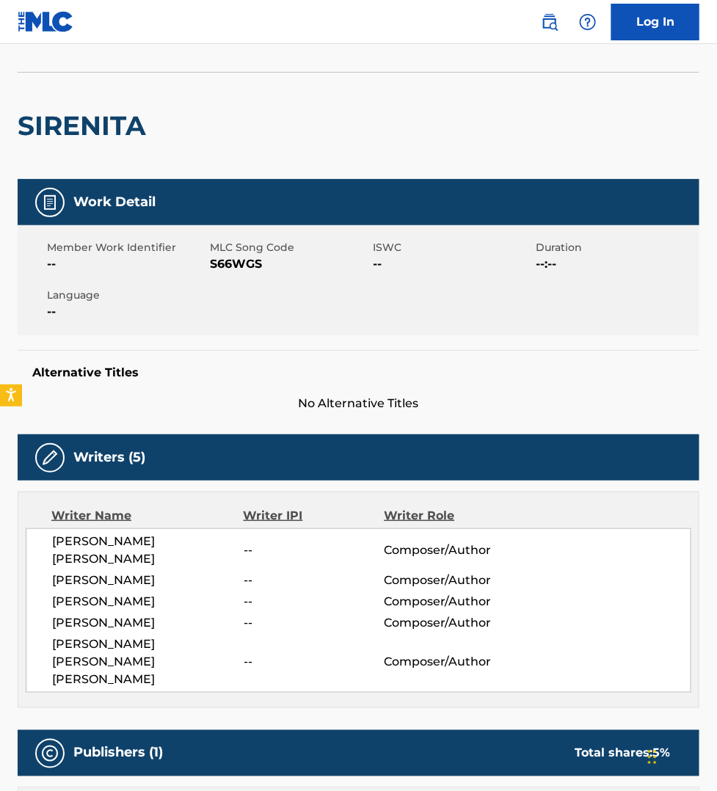
scroll to position [92, 0]
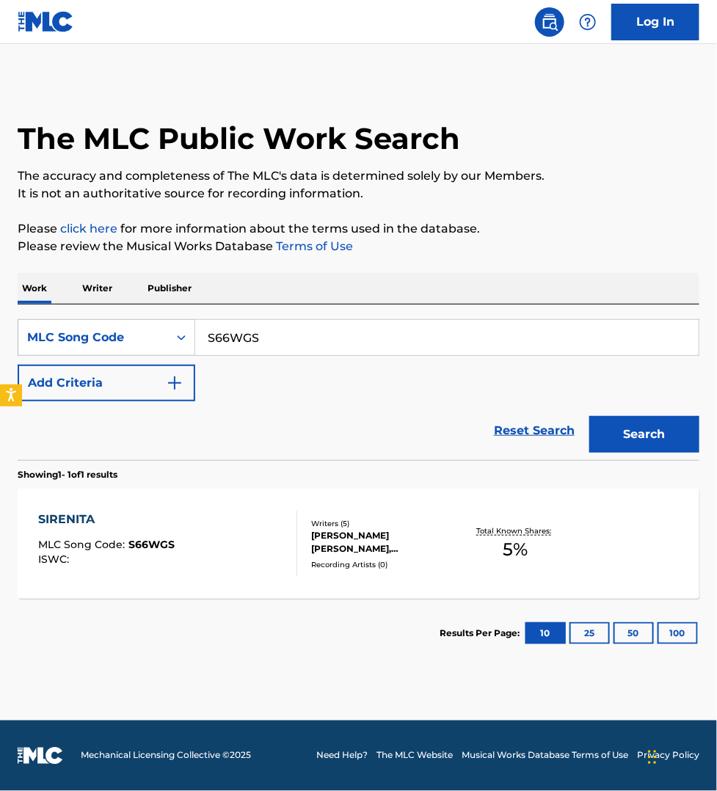
click at [255, 338] on input "S66WGS" at bounding box center [447, 337] width 504 height 35
paste input "TVAYVP"
type input "TVAYVP"
click at [590, 416] on button "Search" at bounding box center [645, 434] width 110 height 37
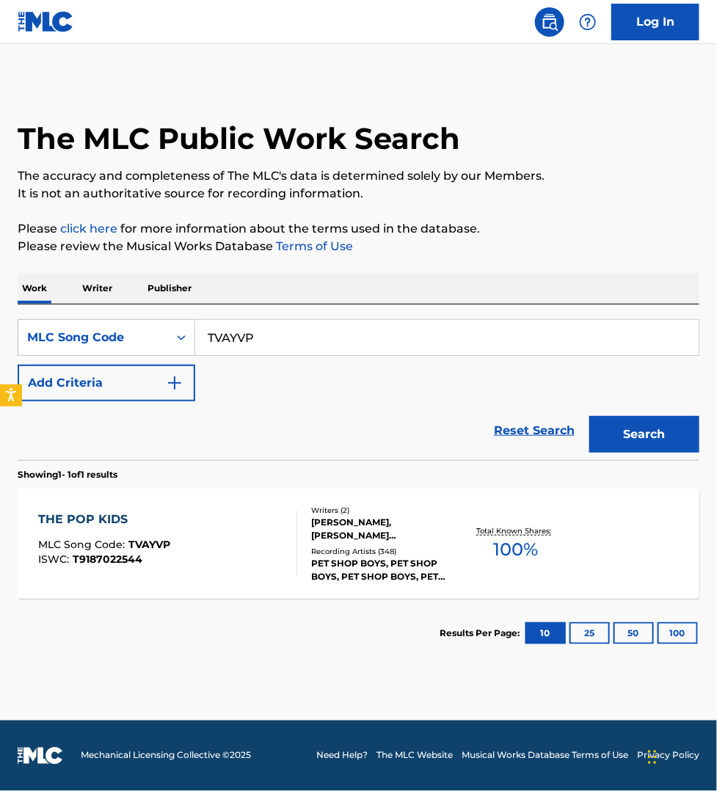
click at [262, 525] on div "THE POP KIDS MLC Song Code : TVAYVP ISWC : T9187022544" at bounding box center [167, 544] width 259 height 66
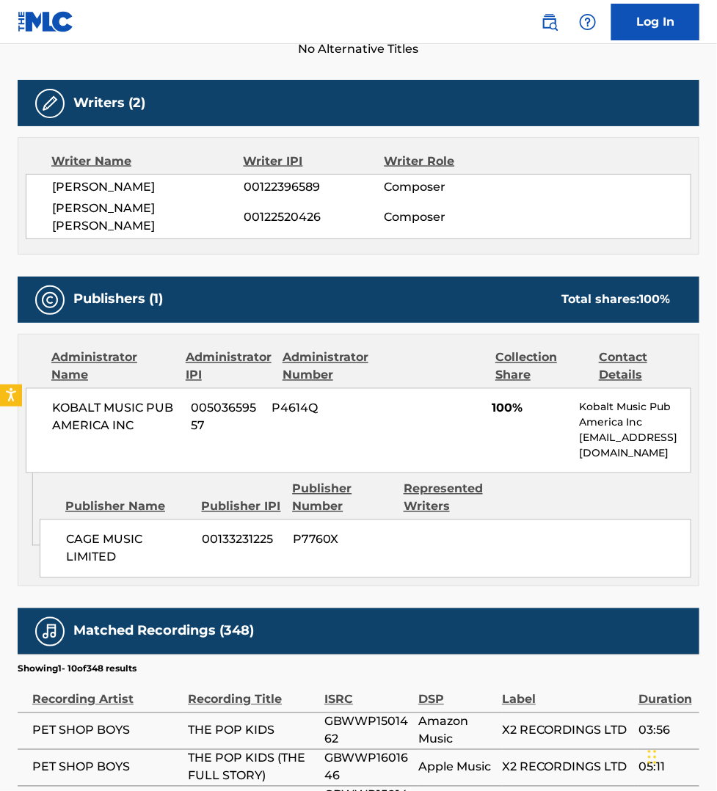
scroll to position [459, 0]
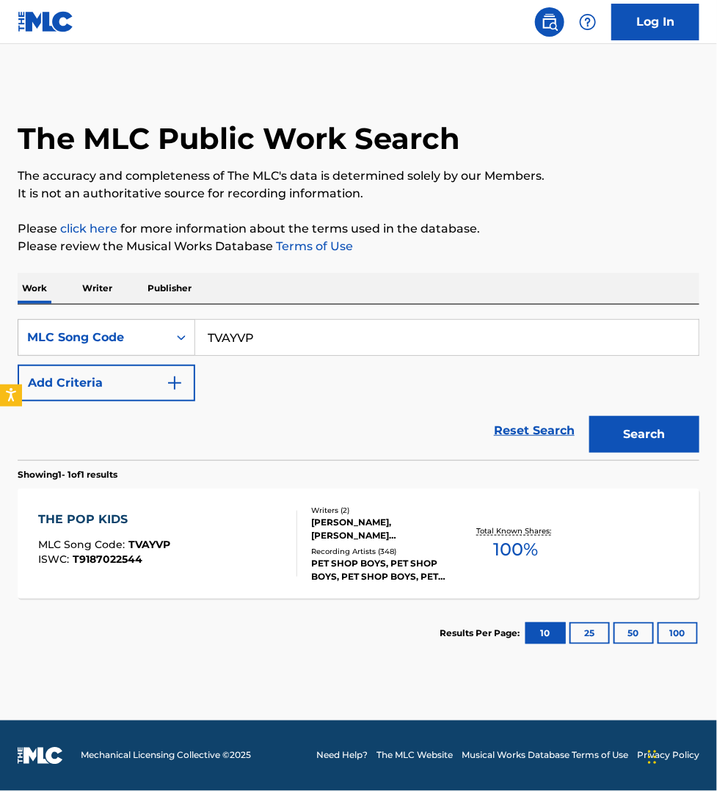
click at [265, 343] on input "TVAYVP" at bounding box center [447, 337] width 504 height 35
paste input "NG7DU9"
type input "NG7DU9"
click at [590, 416] on button "Search" at bounding box center [645, 434] width 110 height 37
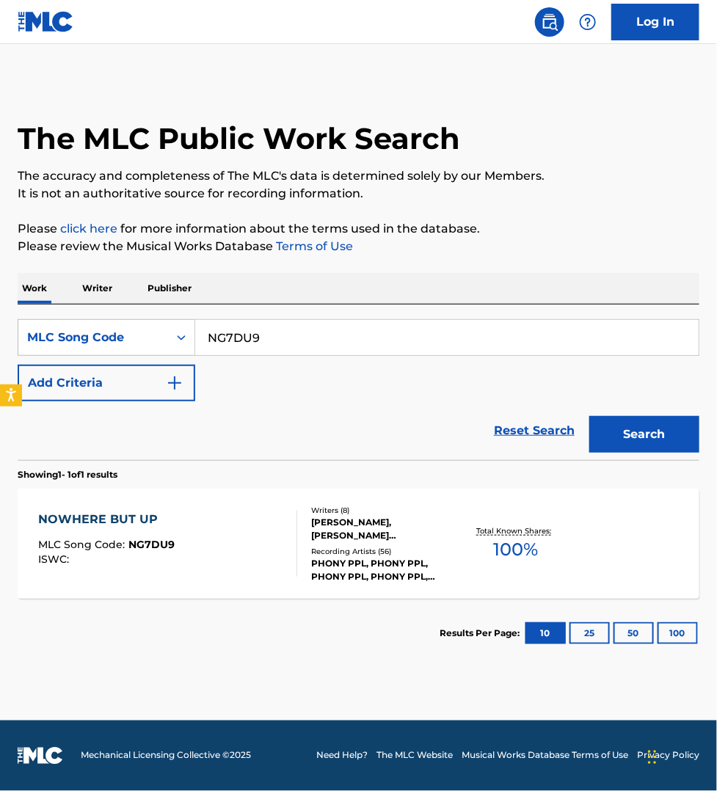
click at [266, 529] on div "NOWHERE BUT UP MLC Song Code : NG7DU9 ISWC :" at bounding box center [167, 544] width 259 height 66
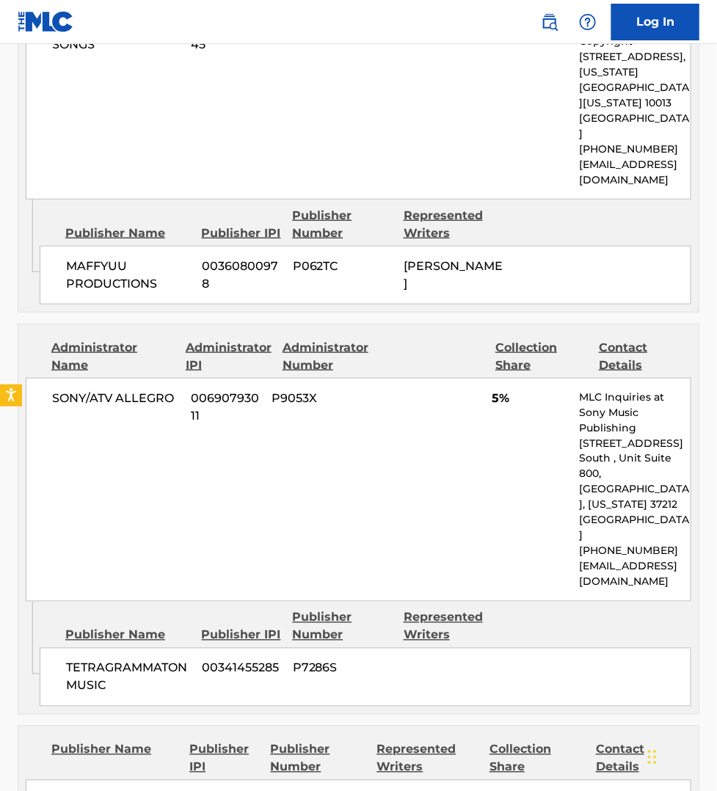
scroll to position [3326, 0]
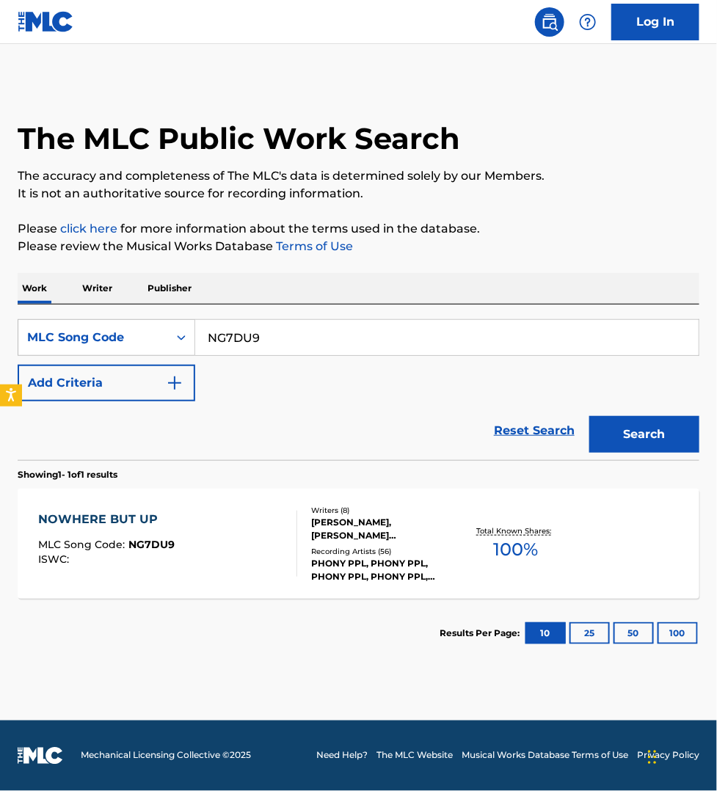
click at [280, 338] on input "NG7DU9" at bounding box center [447, 337] width 504 height 35
paste input "IZ5AJG"
type input "IZ5AJG"
click at [590, 416] on button "Search" at bounding box center [645, 434] width 110 height 37
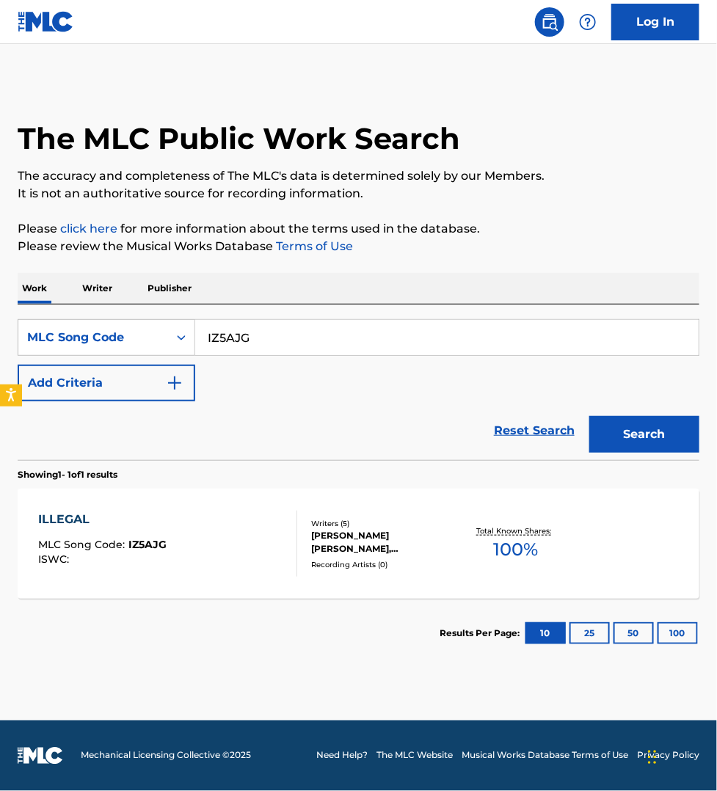
click at [269, 545] on div "ILLEGAL MLC Song Code : IZ5AJG ISWC :" at bounding box center [167, 544] width 259 height 66
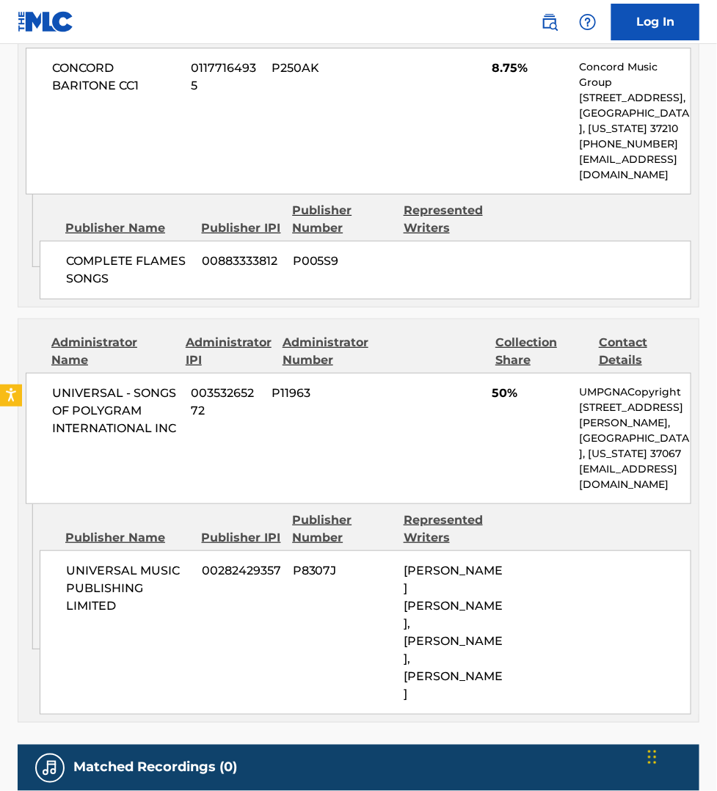
scroll to position [1397, 0]
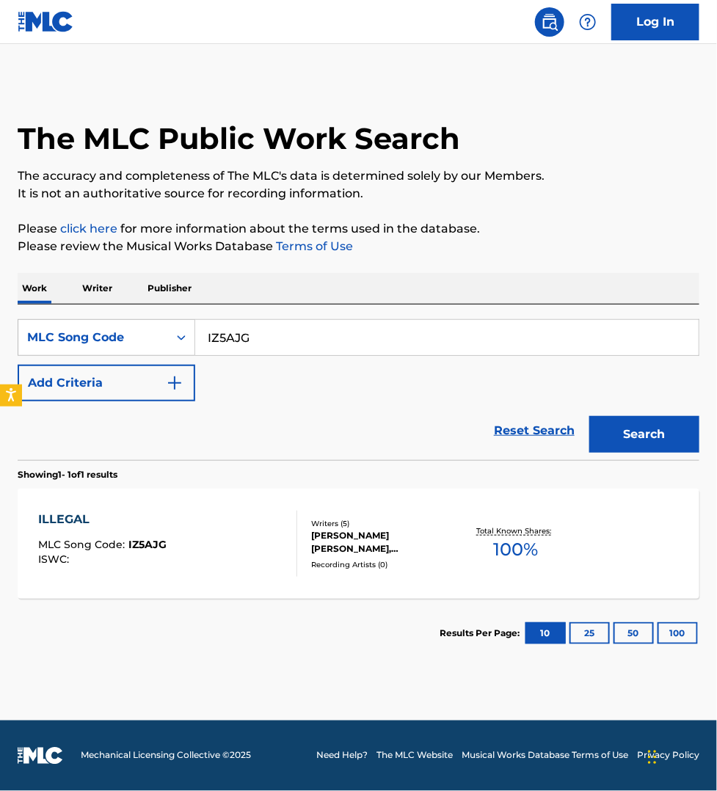
click at [261, 328] on input "IZ5AJG" at bounding box center [447, 337] width 504 height 35
paste input "S9957R"
type input "S9957R"
click at [590, 416] on button "Search" at bounding box center [645, 434] width 110 height 37
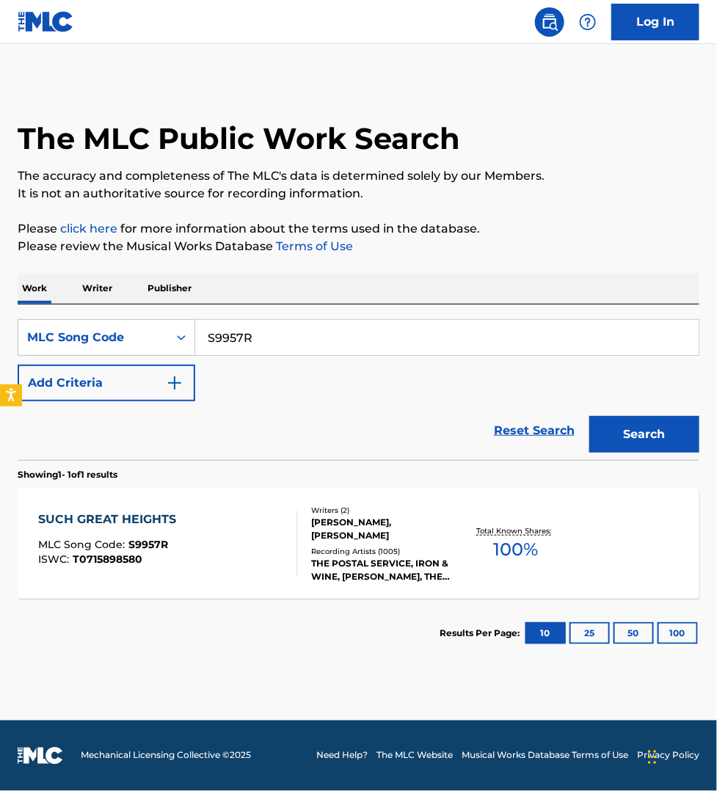
click at [181, 521] on div "SUCH GREAT HEIGHTS" at bounding box center [110, 520] width 145 height 18
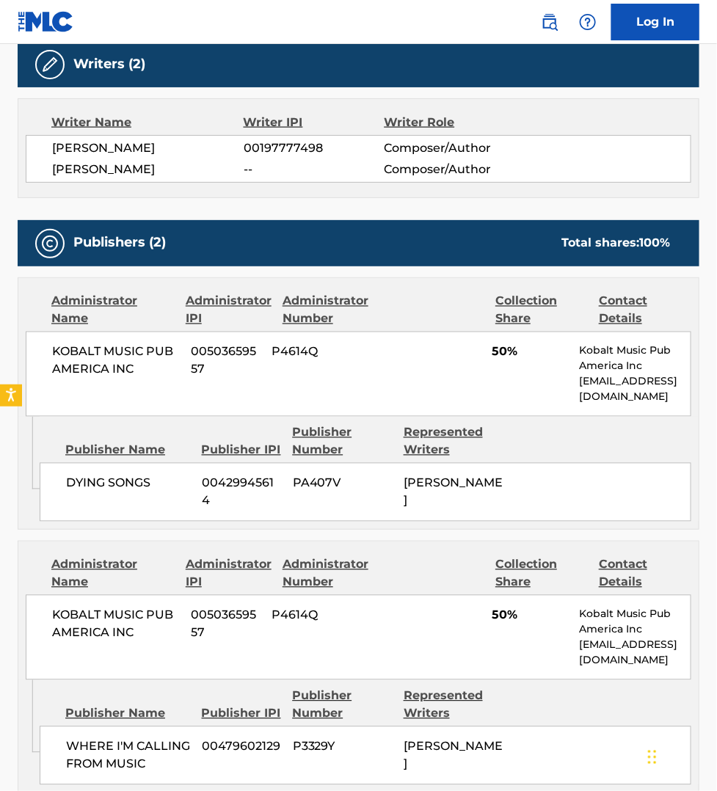
scroll to position [527, 0]
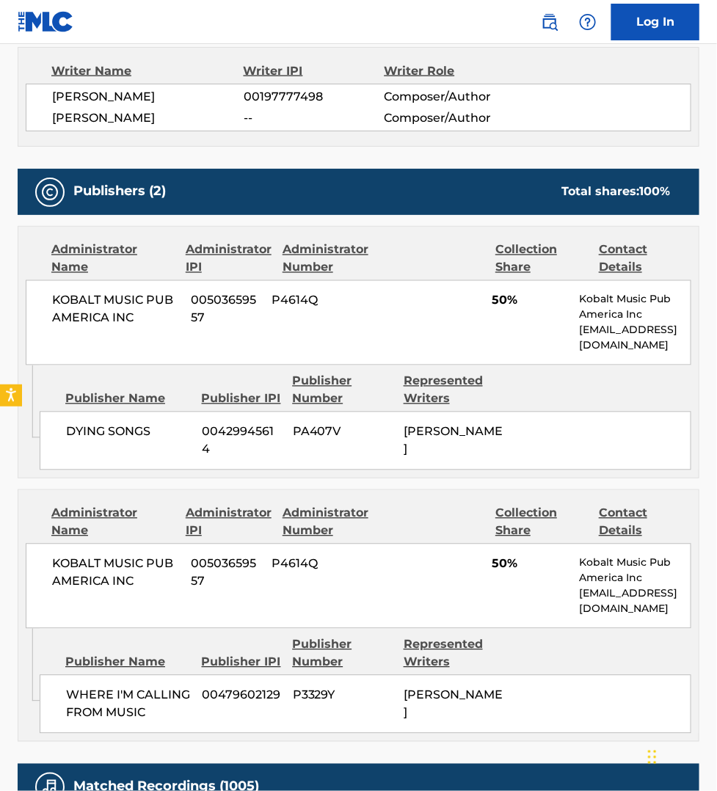
click at [565, 734] on div "WHERE I'M CALLING FROM MUSIC [PHONE_NUMBER] P3329Y [PERSON_NAME]" at bounding box center [366, 704] width 652 height 59
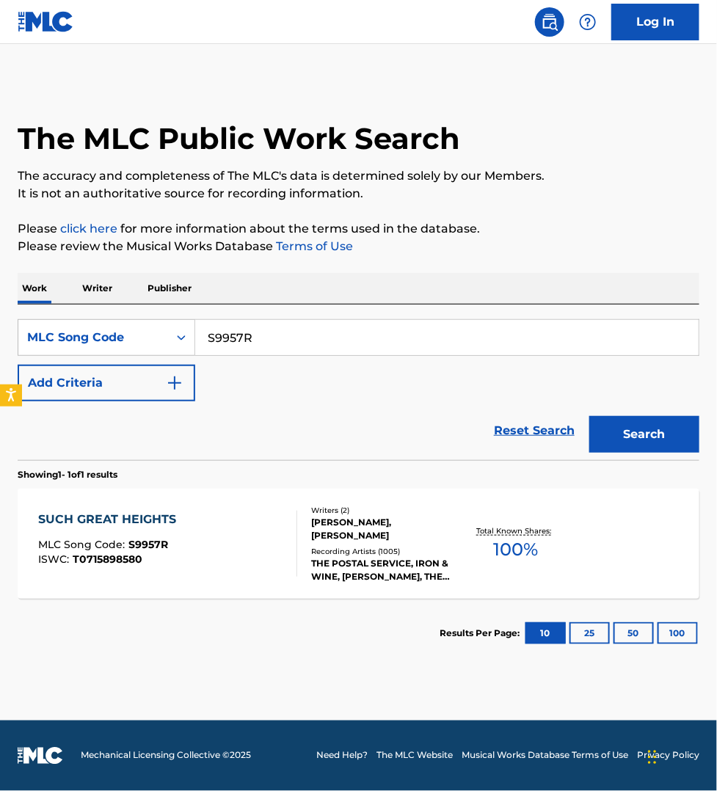
click at [261, 334] on input "S9957R" at bounding box center [447, 337] width 504 height 35
paste input "CL0PV8"
type input "CL0PV8"
click at [590, 416] on button "Search" at bounding box center [645, 434] width 110 height 37
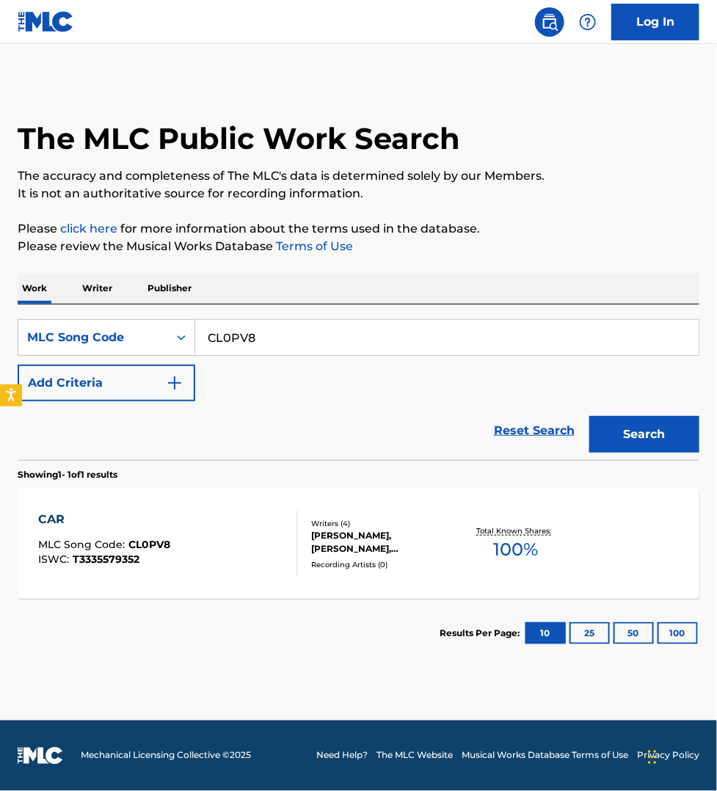
click at [263, 556] on div "CAR MLC Song Code : CL0PV8 ISWC : T3335579352" at bounding box center [167, 544] width 259 height 66
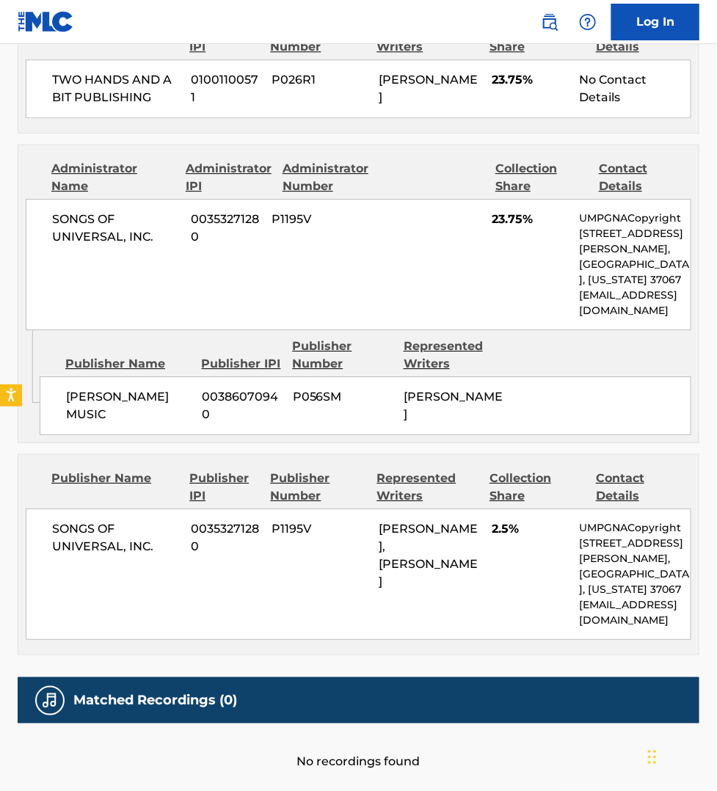
scroll to position [1078, 0]
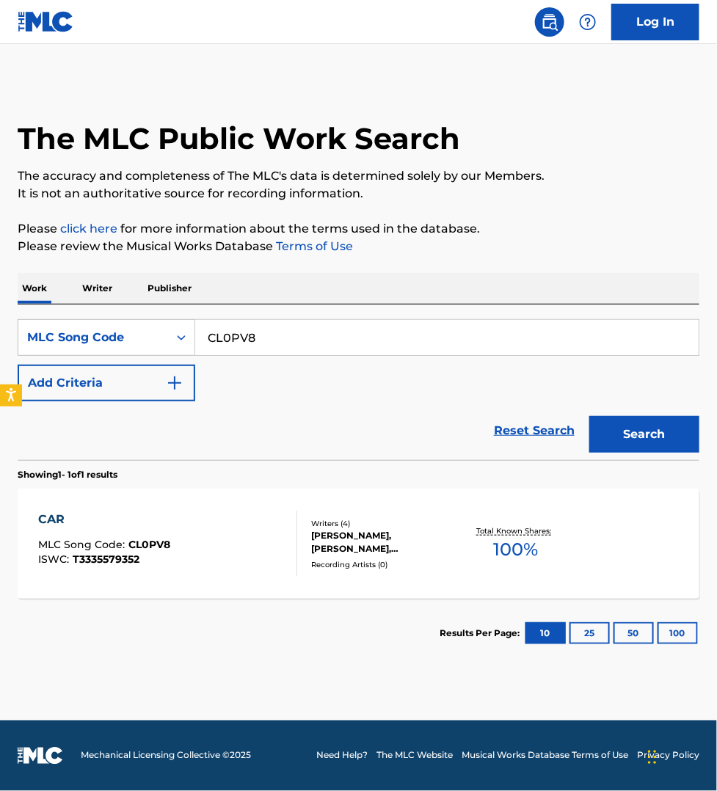
click at [255, 335] on input "CL0PV8" at bounding box center [447, 337] width 504 height 35
paste input "PM7FW1"
type input "PM7FW1"
click at [590, 416] on button "Search" at bounding box center [645, 434] width 110 height 37
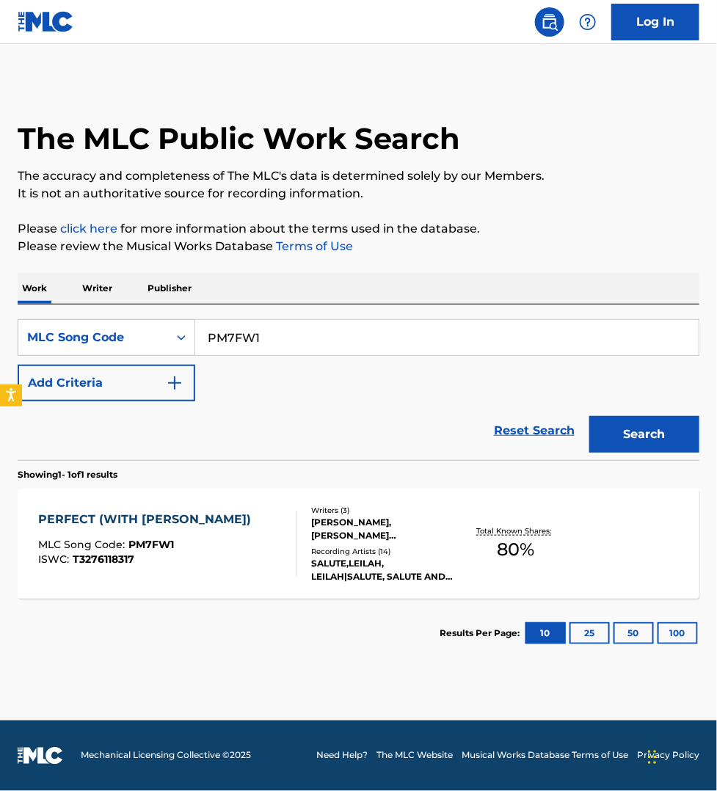
click at [274, 515] on div "PERFECT (WITH LEILAH) MLC Song Code : PM7FW1 ISWC : T3276118317" at bounding box center [167, 544] width 259 height 66
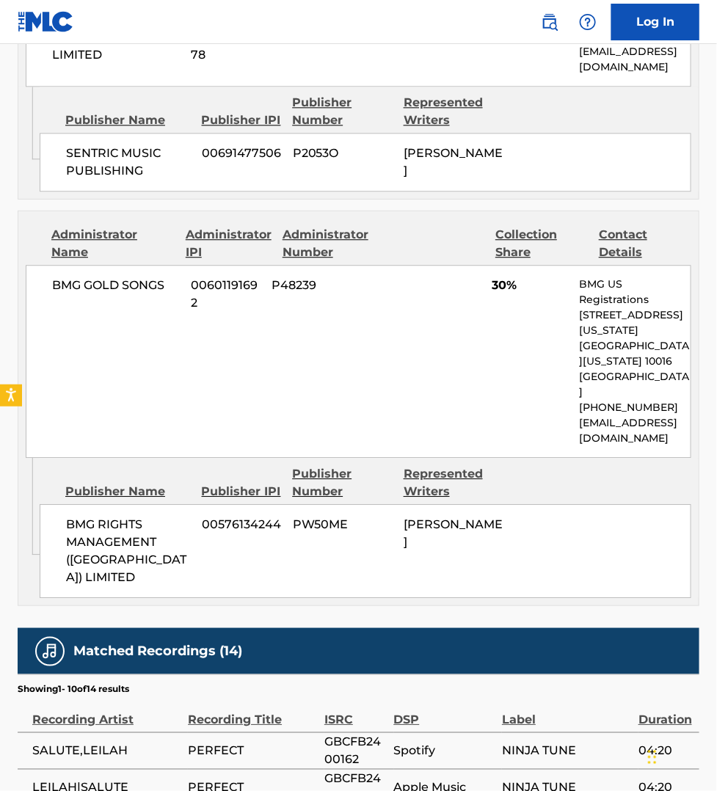
scroll to position [940, 0]
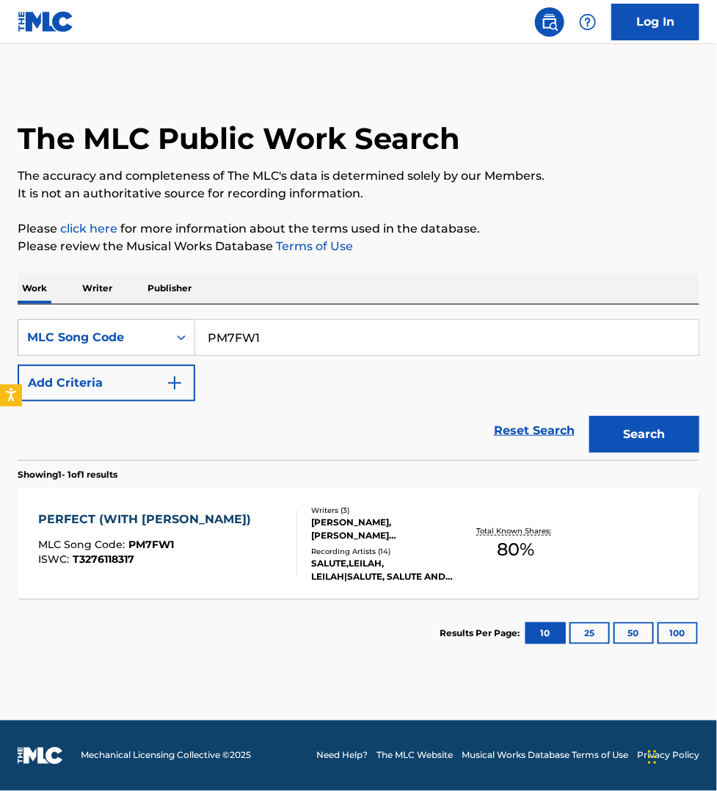
click at [263, 339] on input "PM7FW1" at bounding box center [447, 337] width 504 height 35
paste input "RO0L48"
type input "RO0L48"
click at [590, 416] on button "Search" at bounding box center [645, 434] width 110 height 37
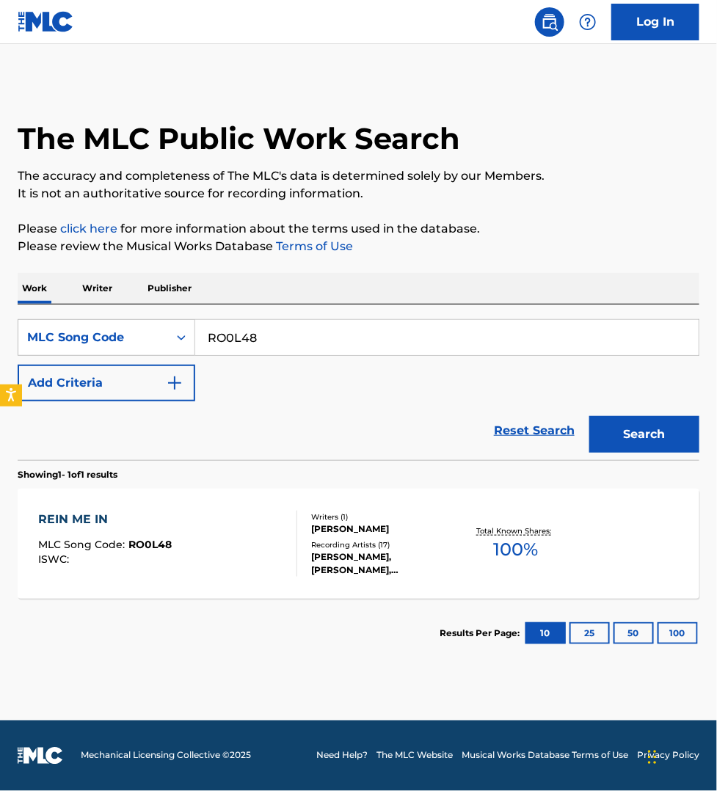
click at [265, 534] on div "REIN ME IN MLC Song Code : RO0L48 ISWC :" at bounding box center [167, 544] width 259 height 66
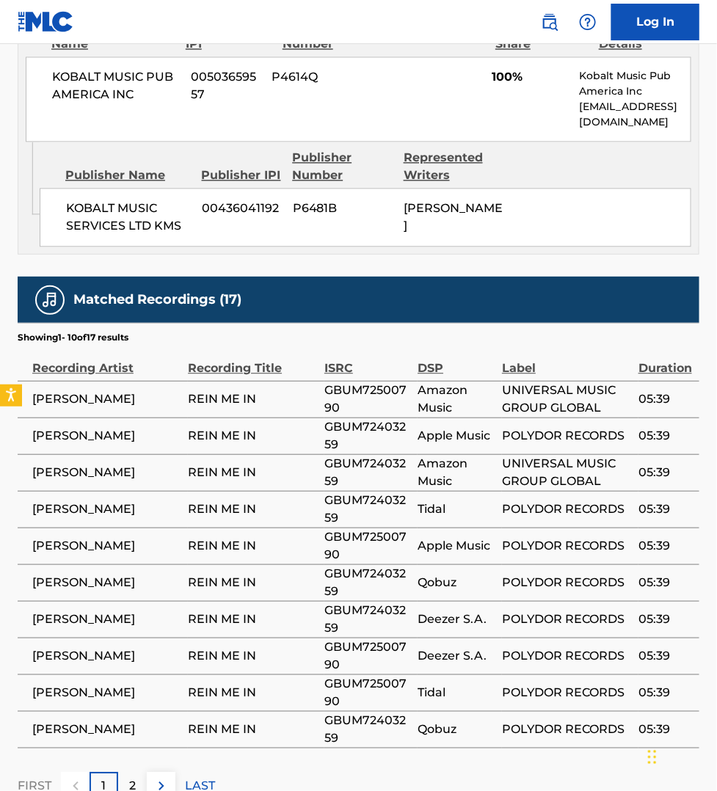
scroll to position [802, 0]
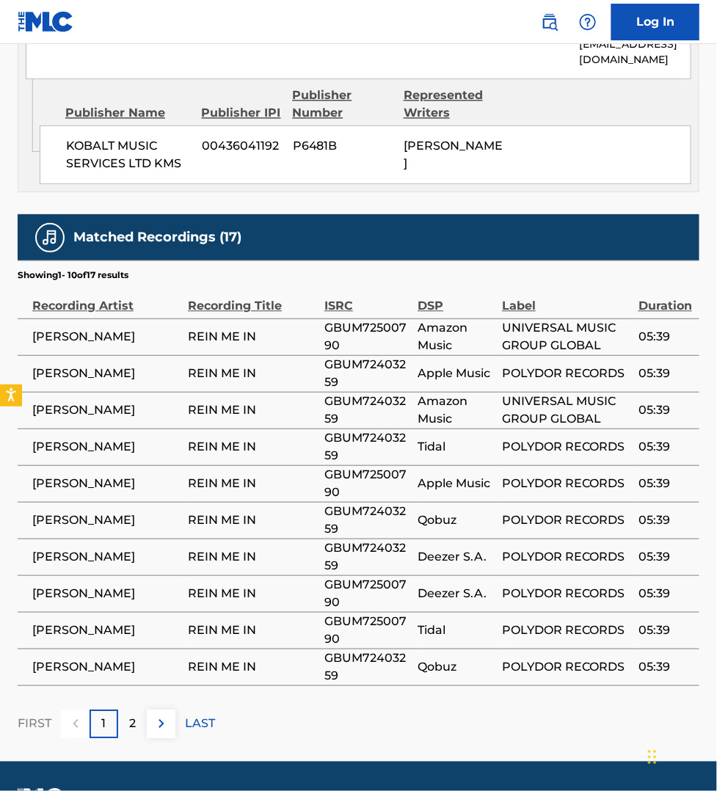
click at [164, 727] on img at bounding box center [162, 724] width 18 height 18
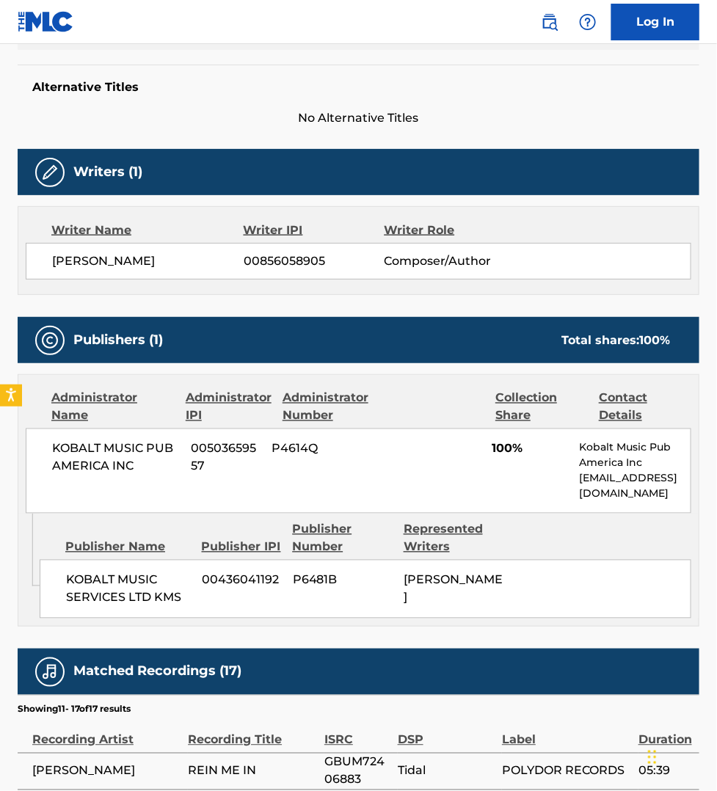
scroll to position [316, 0]
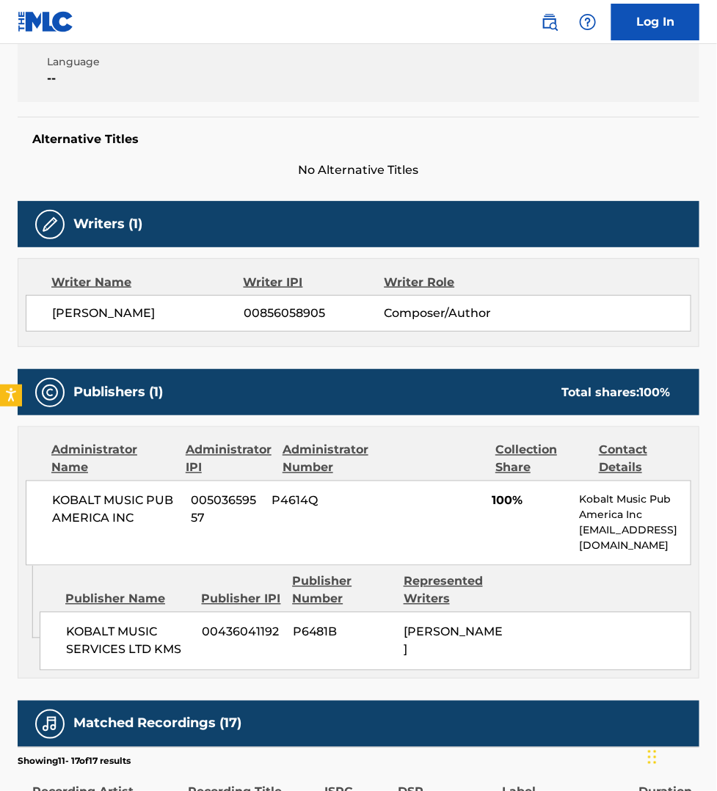
click at [619, 705] on div "Matched Recordings (17)" at bounding box center [359, 724] width 682 height 46
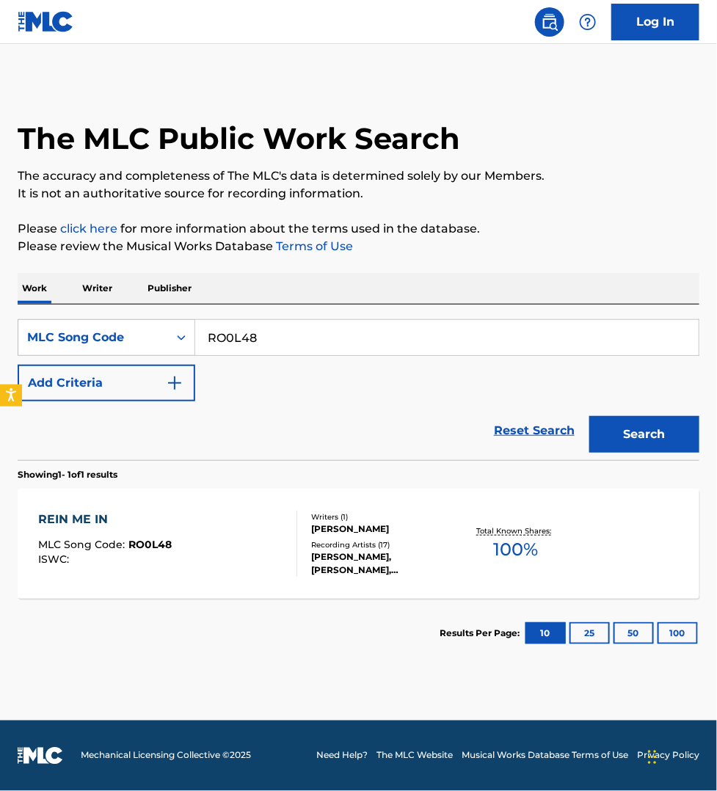
click at [236, 335] on input "RO0L48" at bounding box center [447, 337] width 504 height 35
paste input "S81FQE"
type input "S81FQE"
click at [590, 416] on button "Search" at bounding box center [645, 434] width 110 height 37
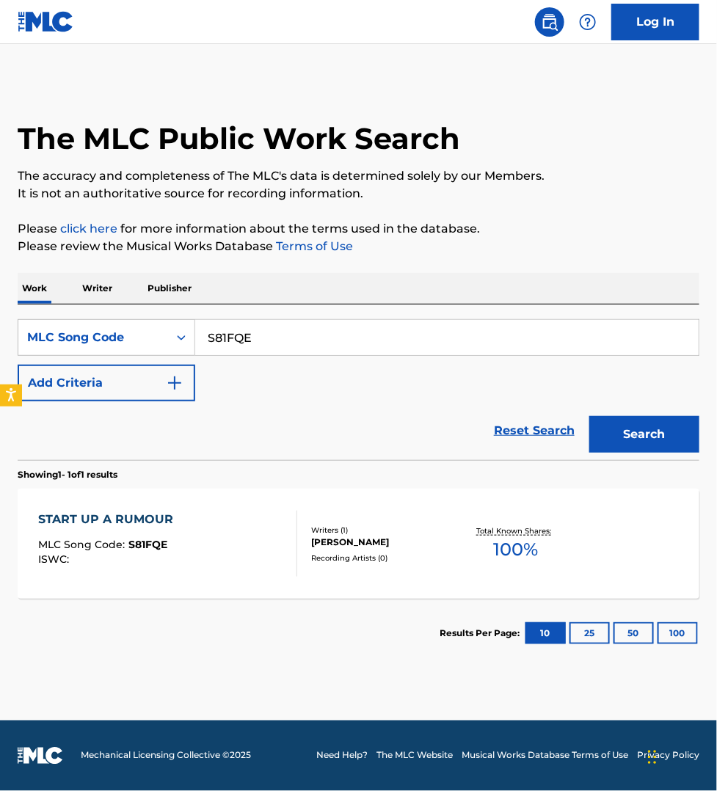
click at [233, 507] on div "START UP A RUMOUR MLC Song Code : S81FQE ISWC : Writers ( 1 ) [PERSON_NAME] Rec…" at bounding box center [359, 544] width 682 height 110
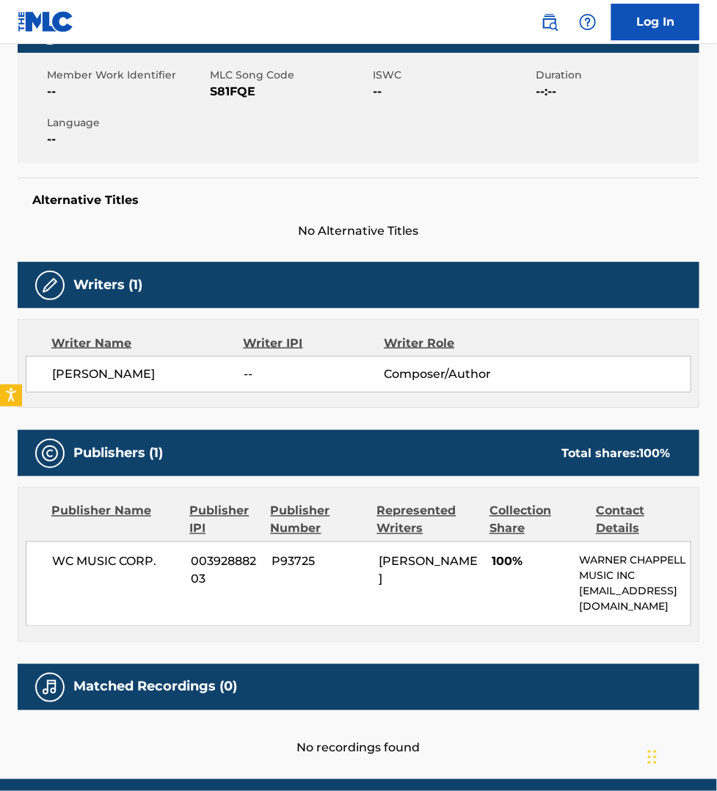
scroll to position [275, 0]
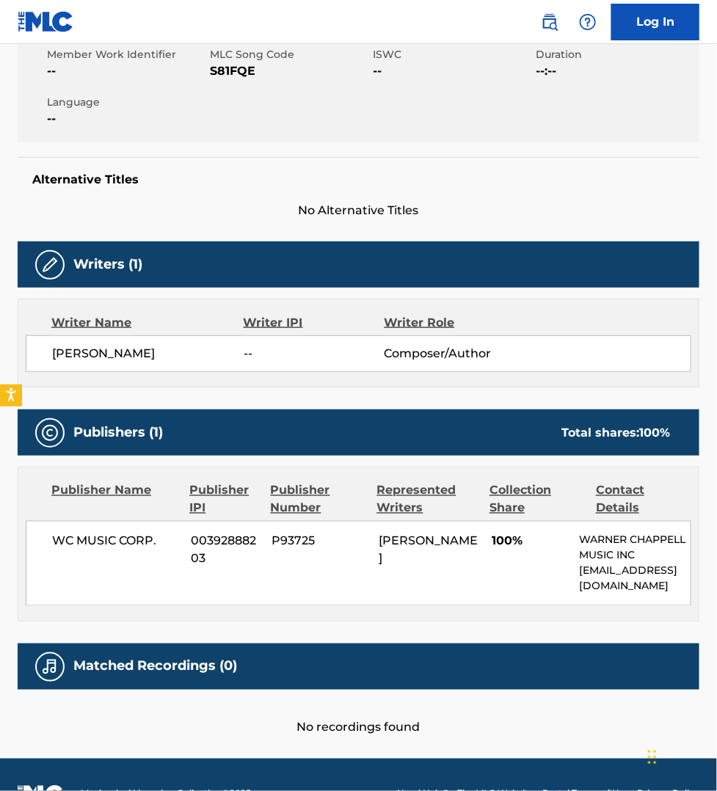
click at [228, 70] on span "S81FQE" at bounding box center [289, 71] width 159 height 18
copy span "S81FQE"
click at [569, 708] on div "No recordings found" at bounding box center [359, 713] width 682 height 47
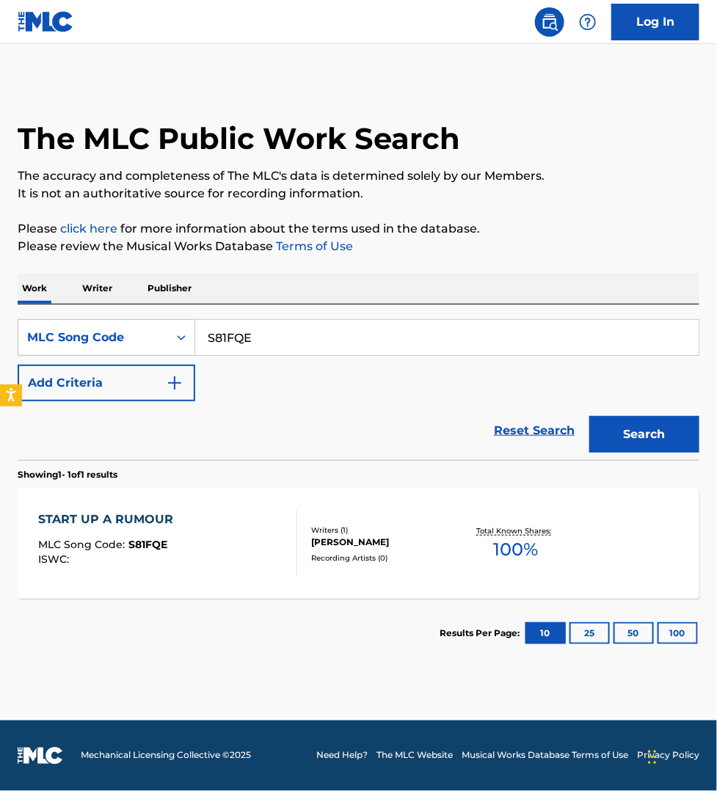
click at [261, 338] on input "S81FQE" at bounding box center [447, 337] width 504 height 35
paste input "C07918"
type input "C07918"
click at [590, 416] on button "Search" at bounding box center [645, 434] width 110 height 37
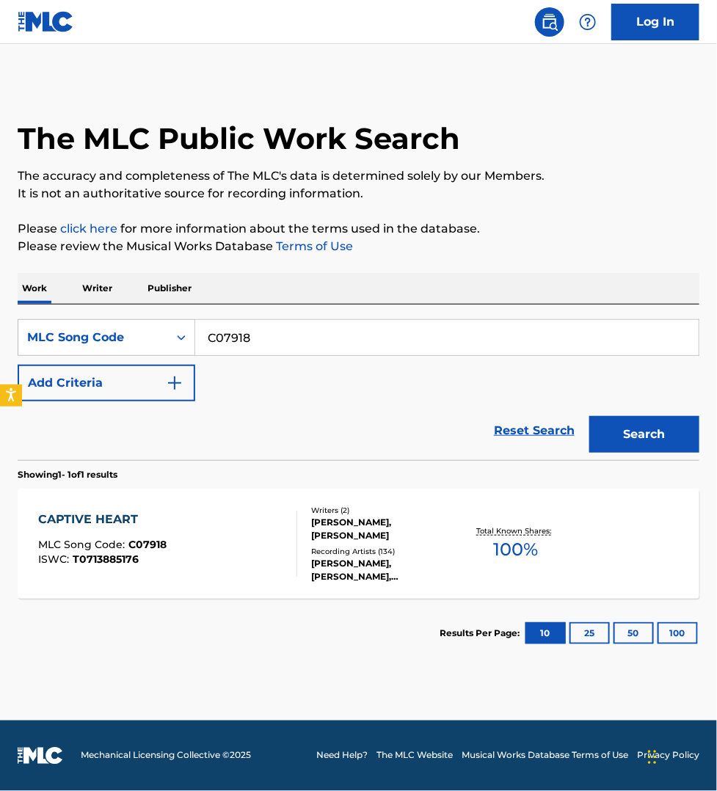
click at [500, 701] on main "The MLC Public Work Search The accuracy and completeness of The MLC's data is d…" at bounding box center [358, 382] width 717 height 677
